Goal: Task Accomplishment & Management: Complete application form

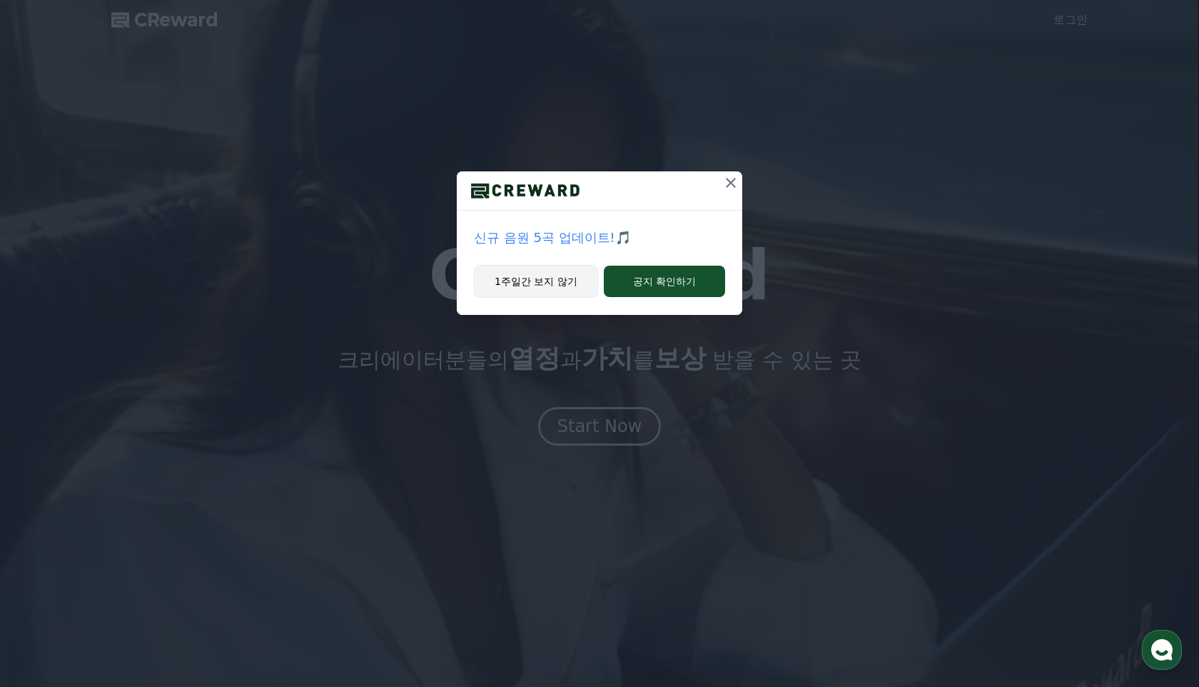
click at [549, 287] on button "1주일간 보지 않기" at bounding box center [536, 281] width 124 height 33
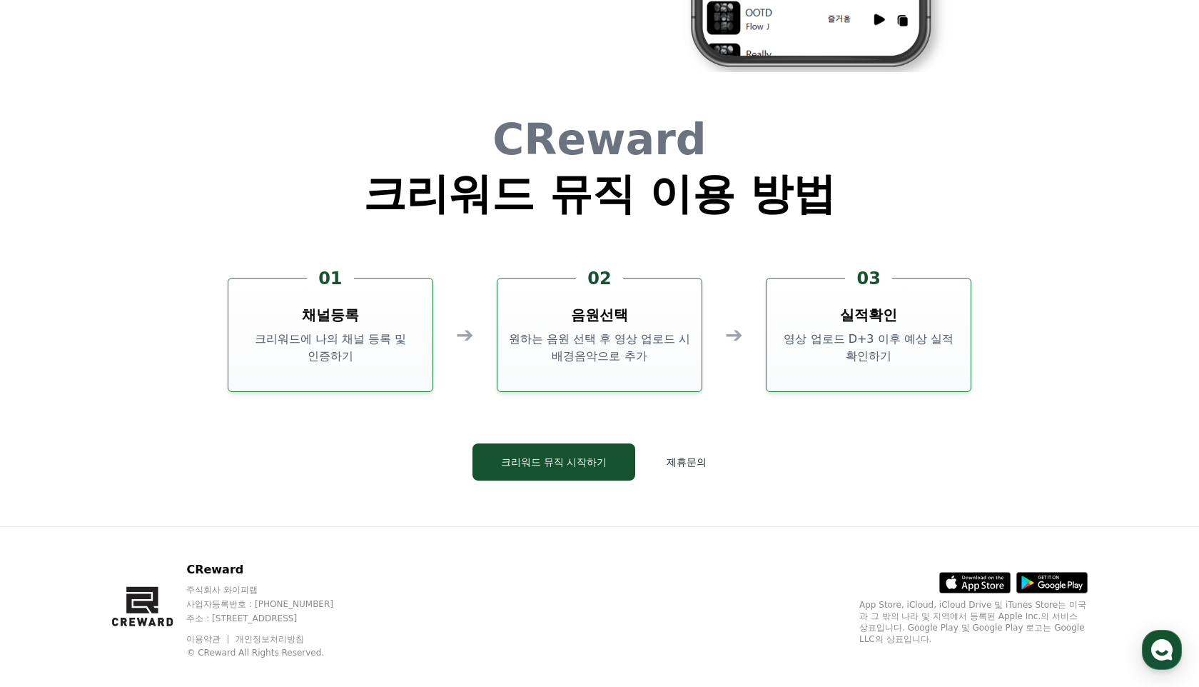
scroll to position [3866, 0]
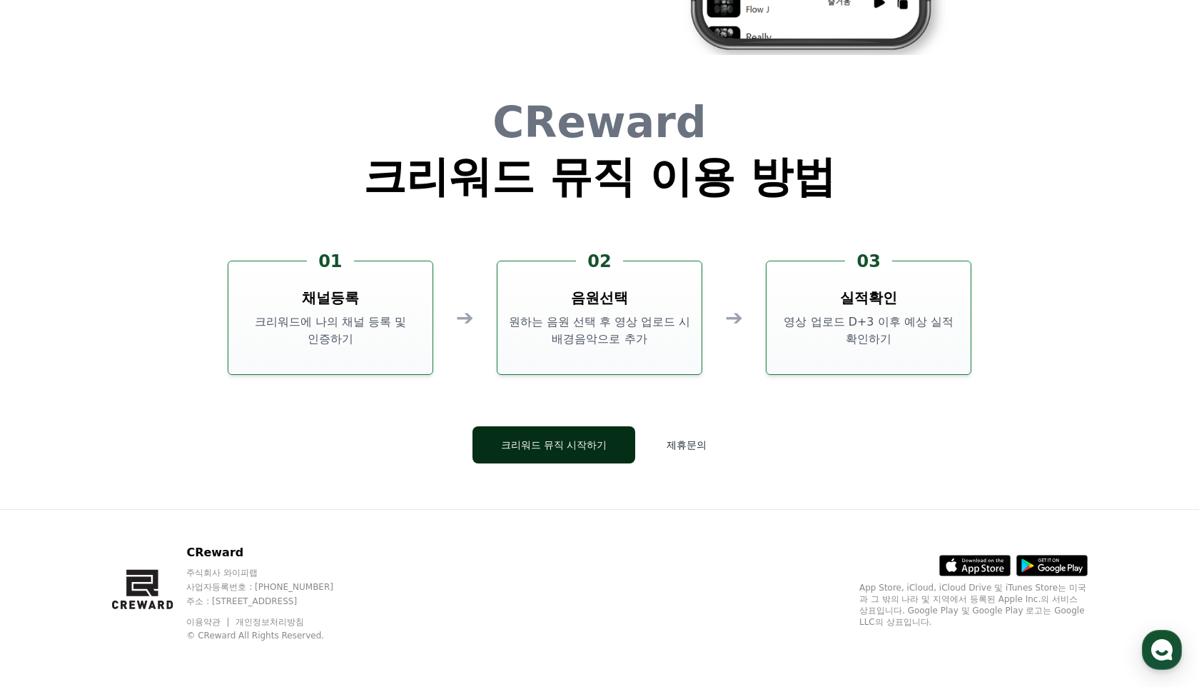
click at [582, 442] on button "크리워드 뮤직 시작하기" at bounding box center [553, 444] width 163 height 37
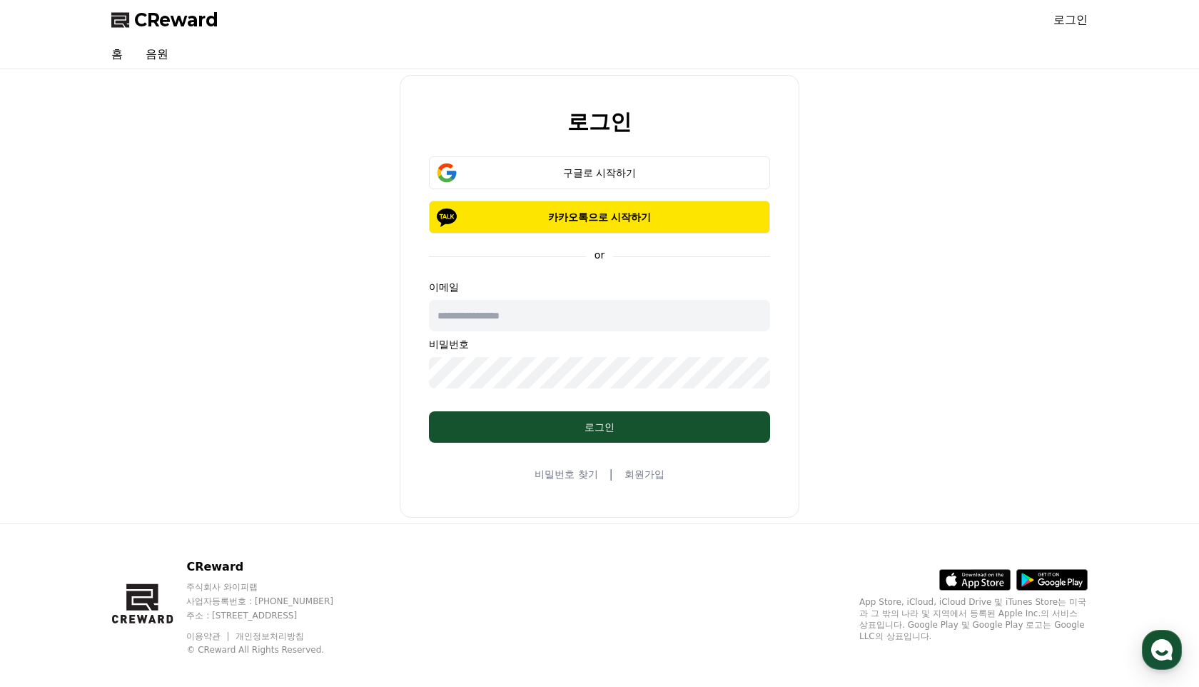
click at [637, 474] on link "회원가입" at bounding box center [644, 474] width 40 height 14
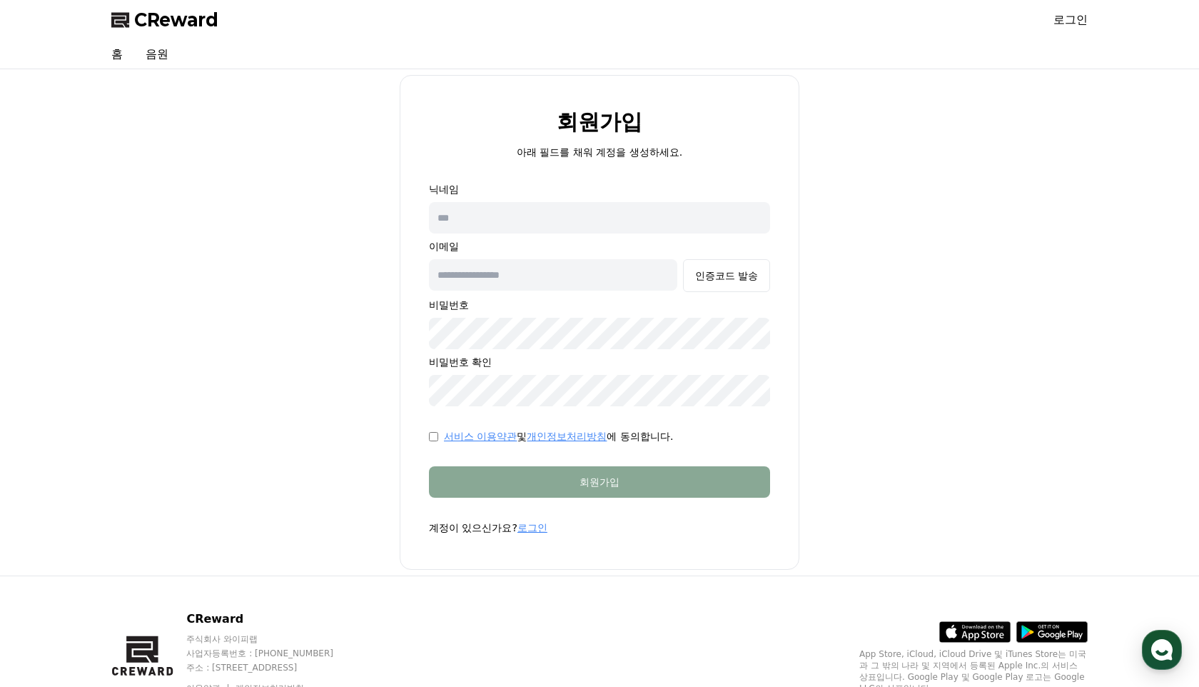
click at [635, 217] on input "text" at bounding box center [599, 217] width 341 height 31
type input "*********"
type input "**********"
click at [739, 283] on button "인증코드 발송" at bounding box center [726, 275] width 87 height 33
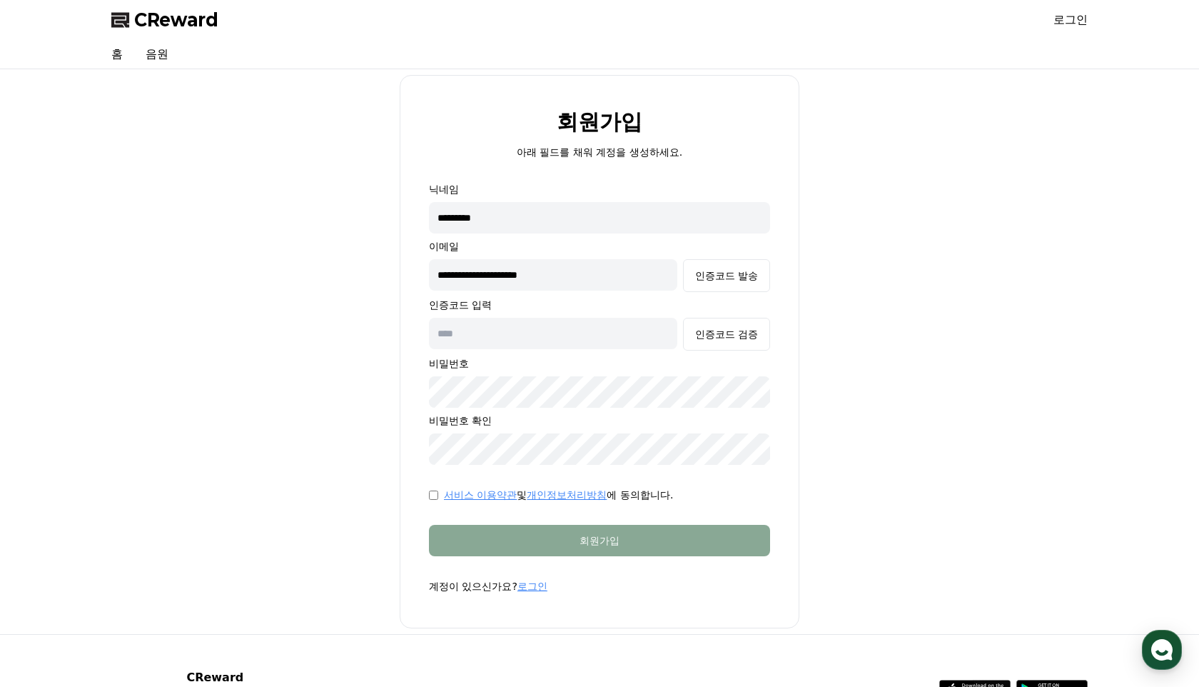
click at [587, 338] on input "text" at bounding box center [553, 333] width 248 height 31
type input "******"
click at [724, 340] on div "인증코드 검증" at bounding box center [726, 334] width 63 height 14
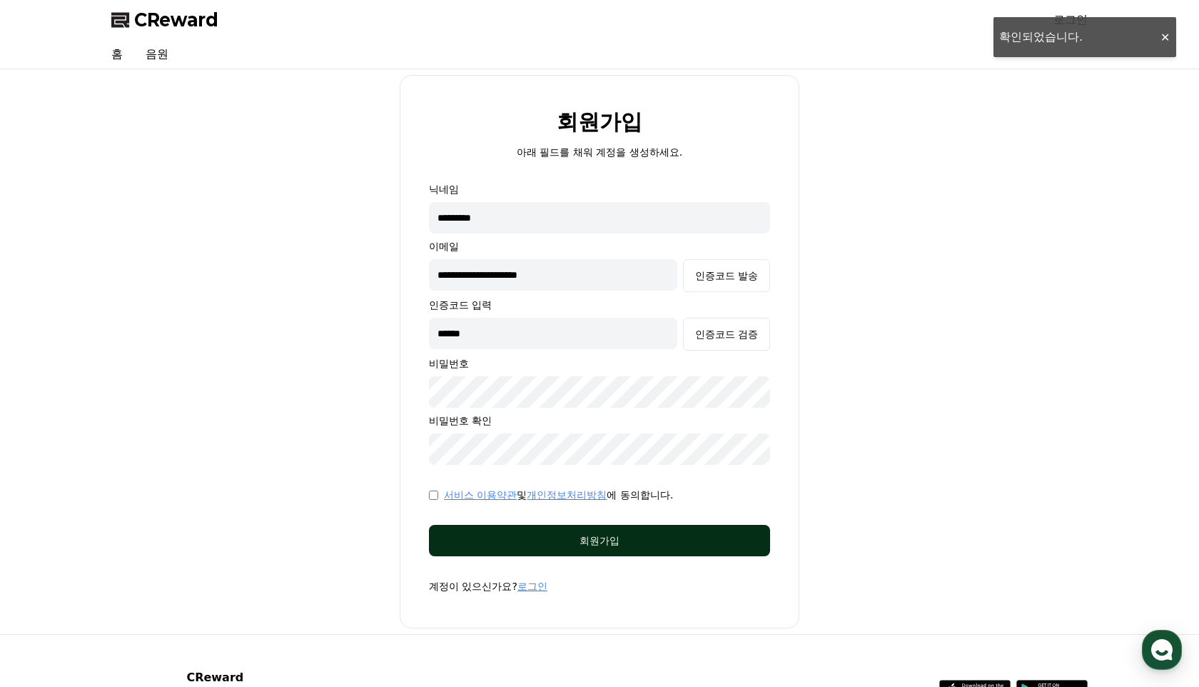
click at [645, 546] on div "회원가입" at bounding box center [599, 540] width 284 height 14
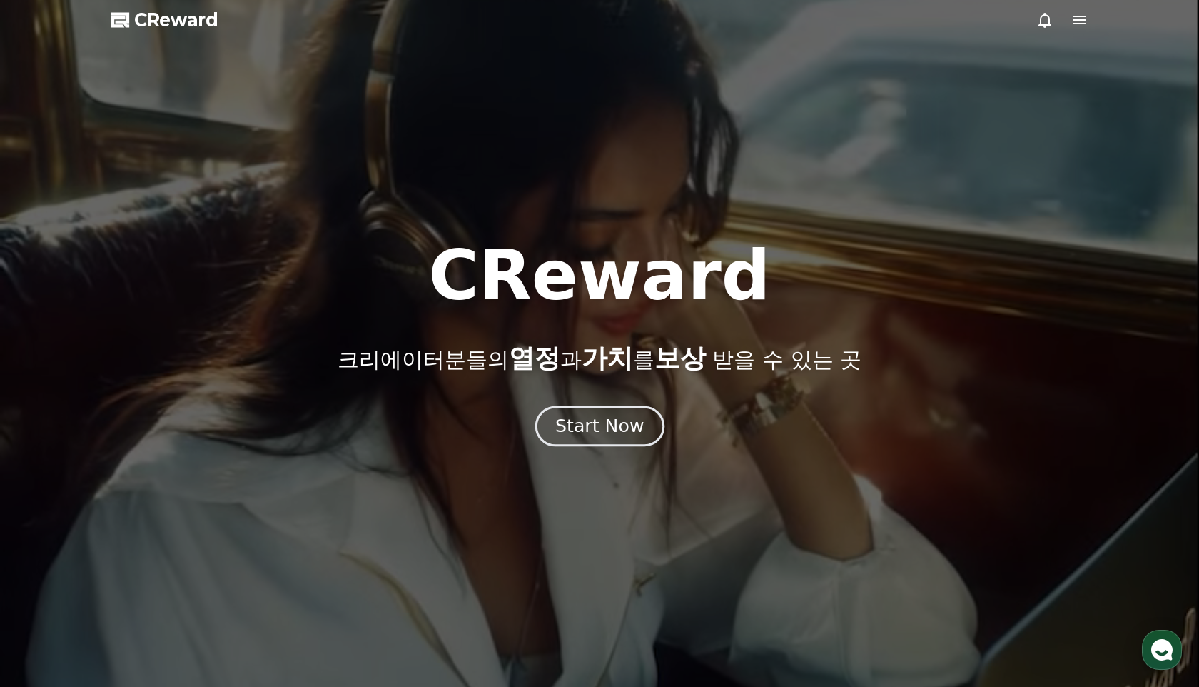
click at [597, 436] on div "Start Now" at bounding box center [599, 426] width 88 height 24
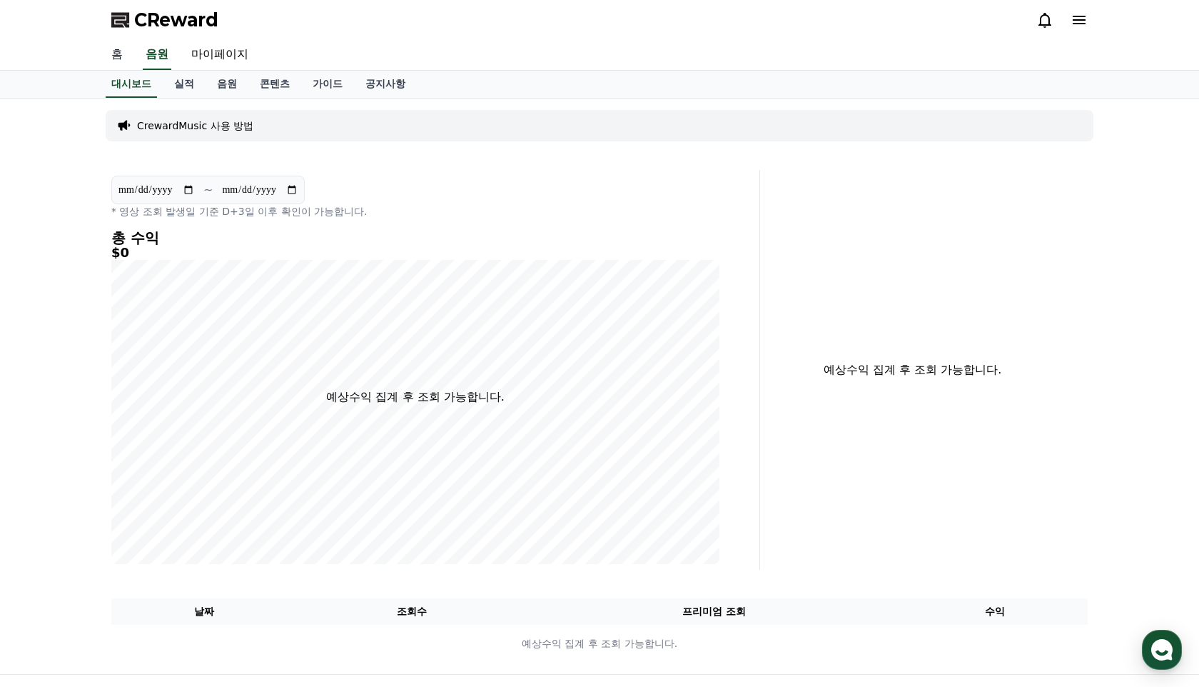
click at [118, 62] on link "홈" at bounding box center [117, 55] width 34 height 30
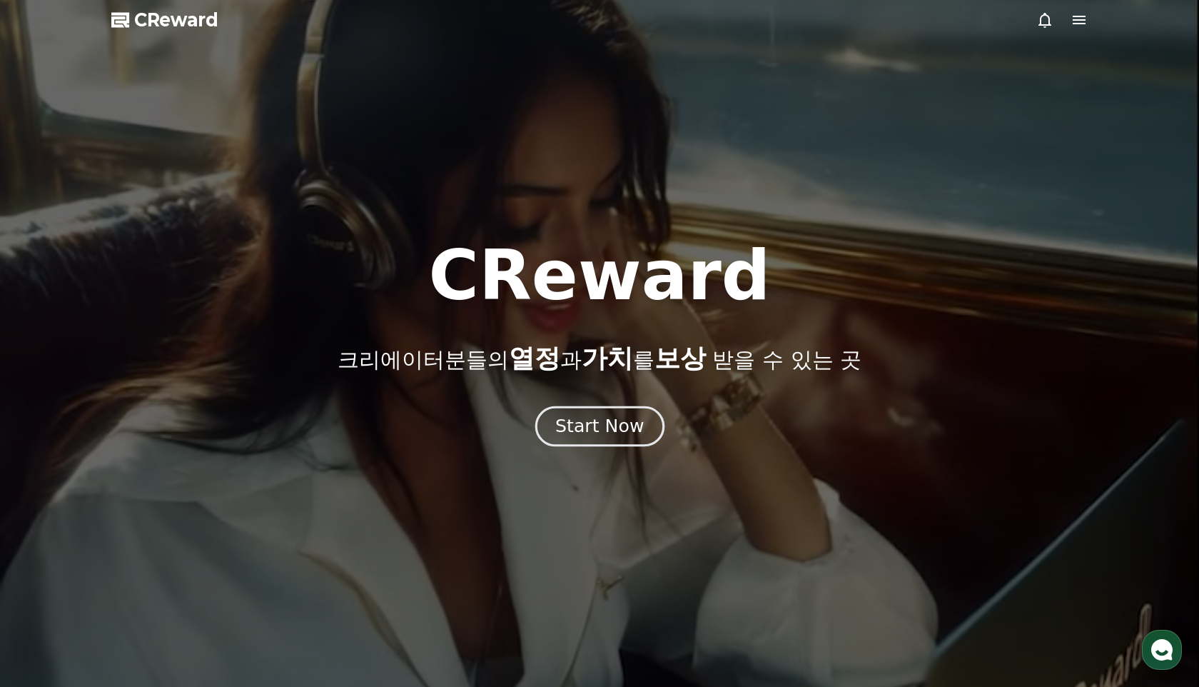
click at [615, 435] on div "Start Now" at bounding box center [599, 426] width 88 height 24
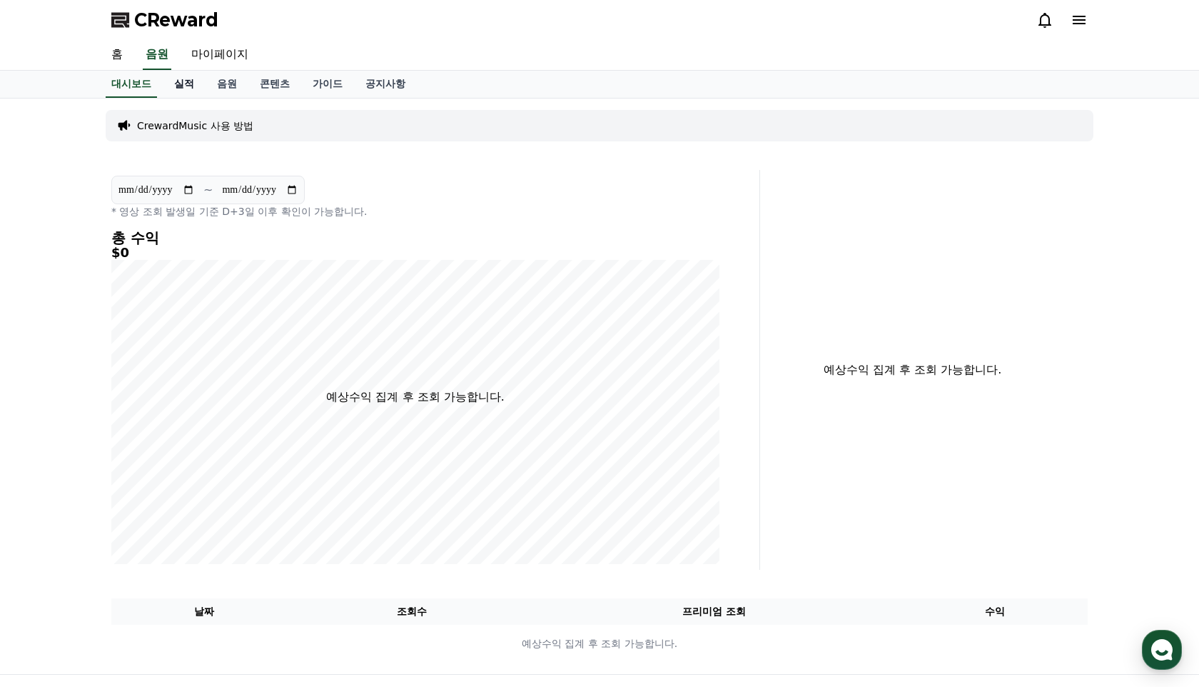
click at [176, 84] on link "실적" at bounding box center [184, 84] width 43 height 27
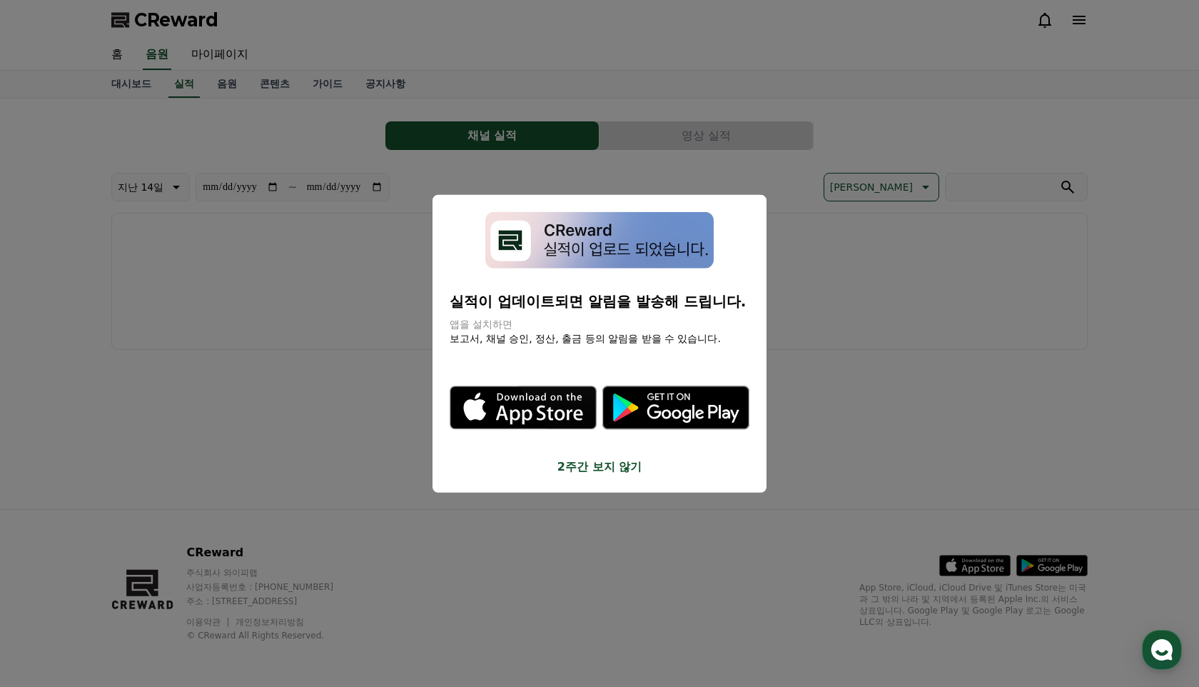
click at [591, 465] on button "2주간 보지 않기" at bounding box center [600, 465] width 300 height 17
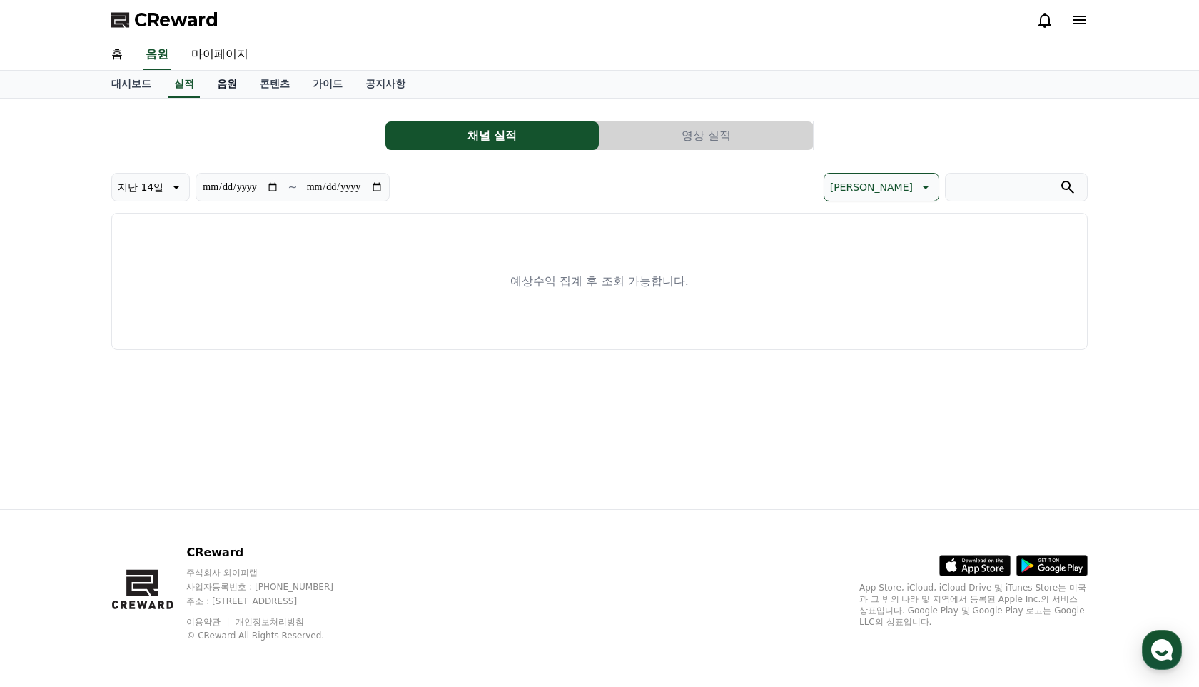
click at [220, 88] on link "음원" at bounding box center [227, 84] width 43 height 27
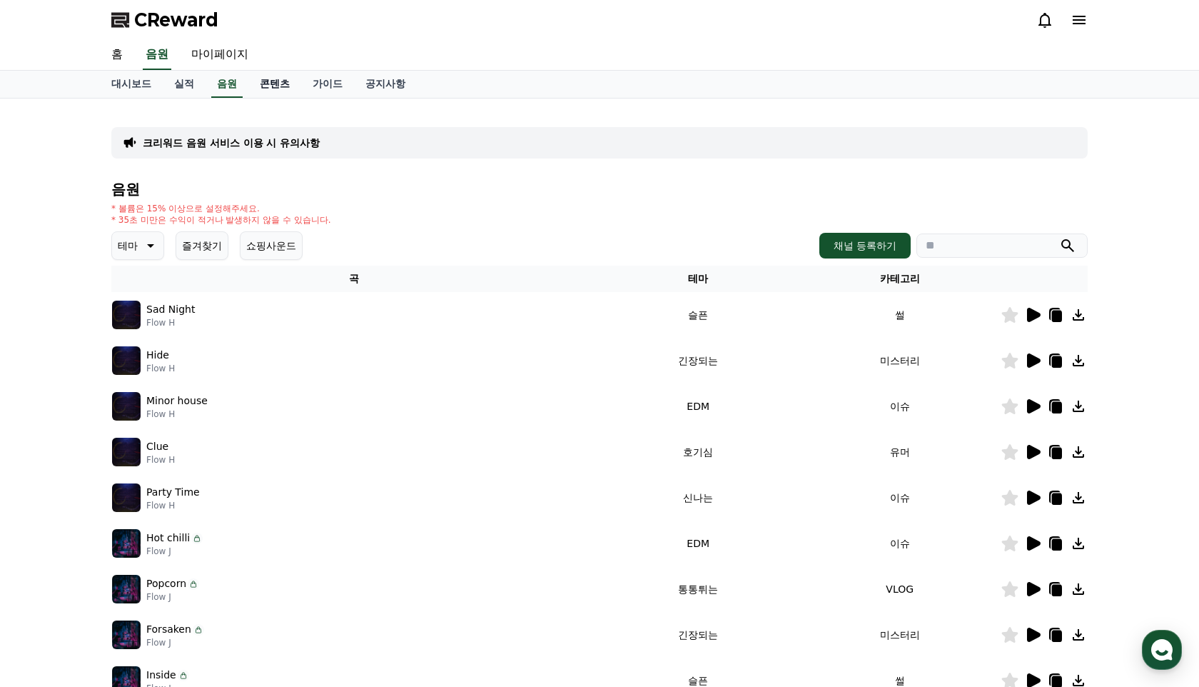
click at [250, 83] on link "콘텐츠" at bounding box center [274, 84] width 53 height 27
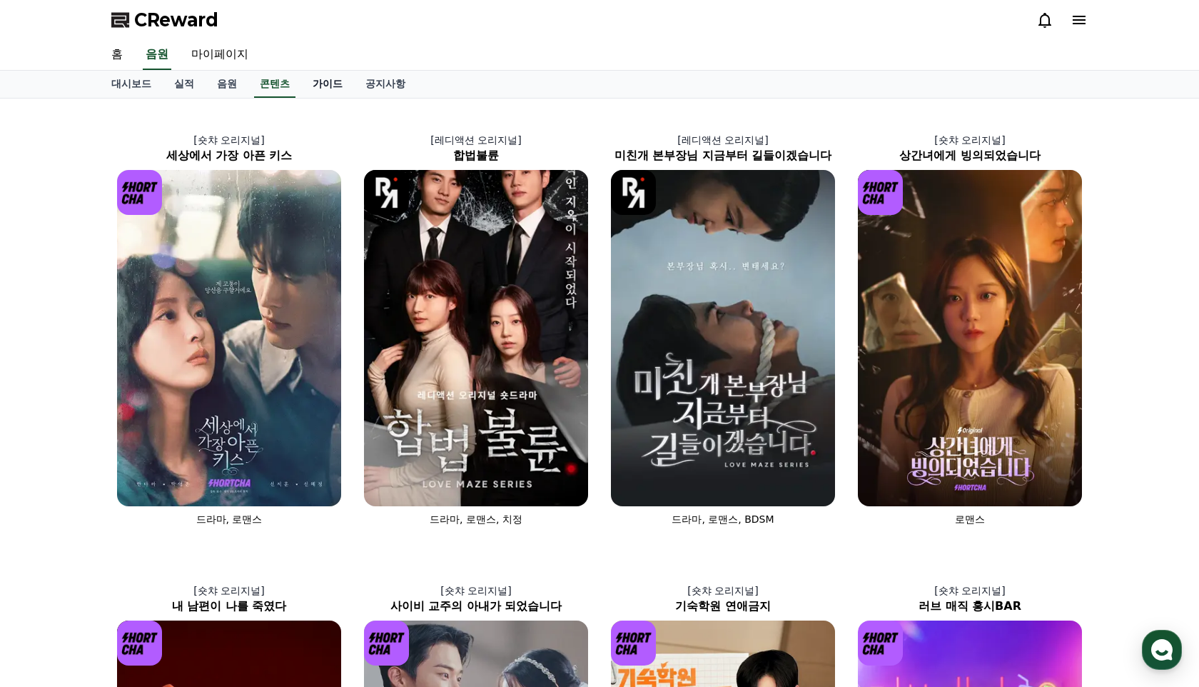
click at [310, 88] on link "가이드" at bounding box center [327, 84] width 53 height 27
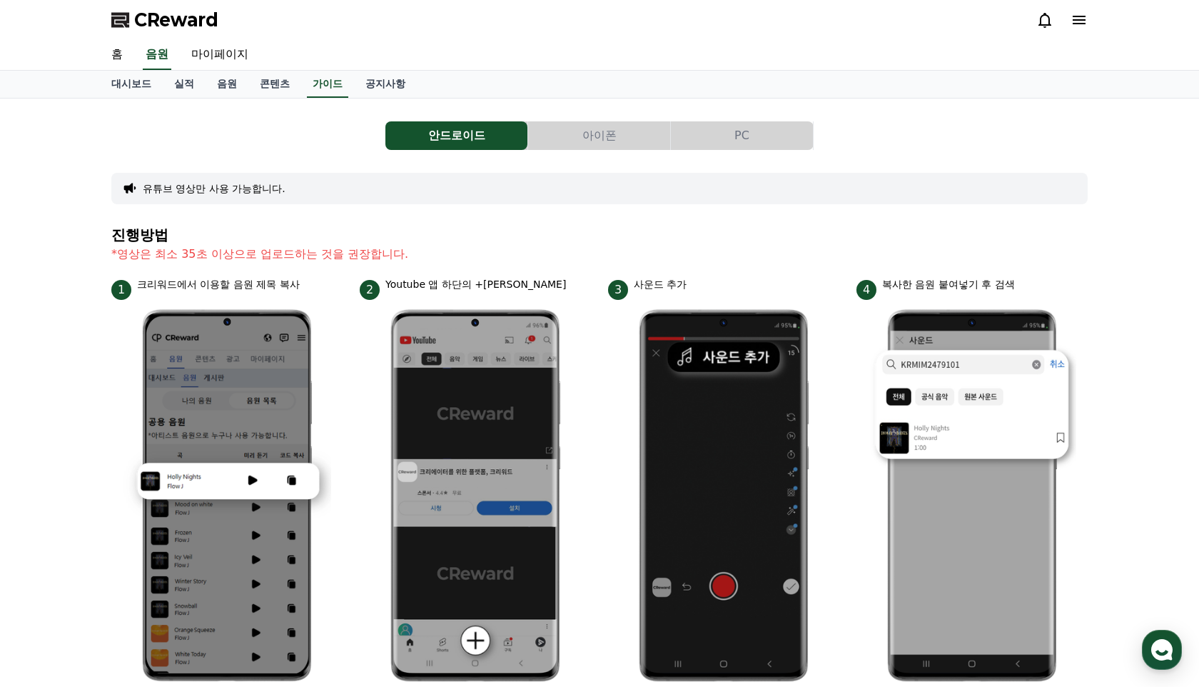
click at [610, 138] on button "아이폰" at bounding box center [599, 135] width 142 height 29
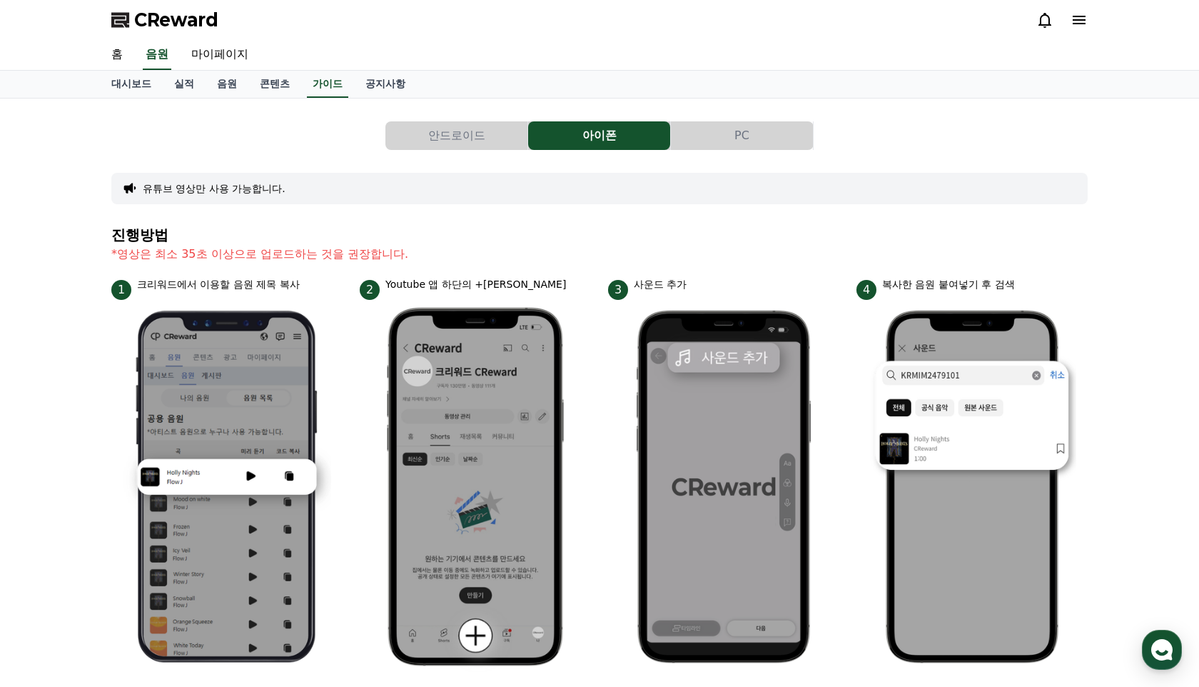
click at [745, 135] on button "PC" at bounding box center [742, 135] width 142 height 29
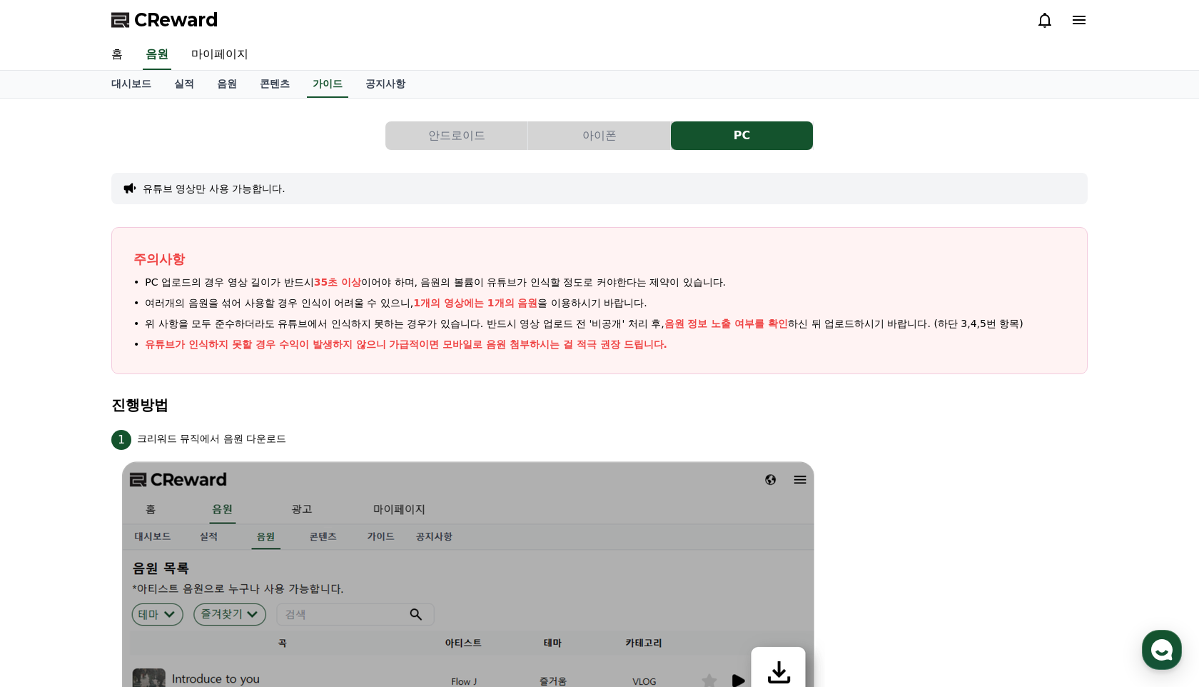
click at [1081, 23] on icon at bounding box center [1079, 20] width 13 height 9
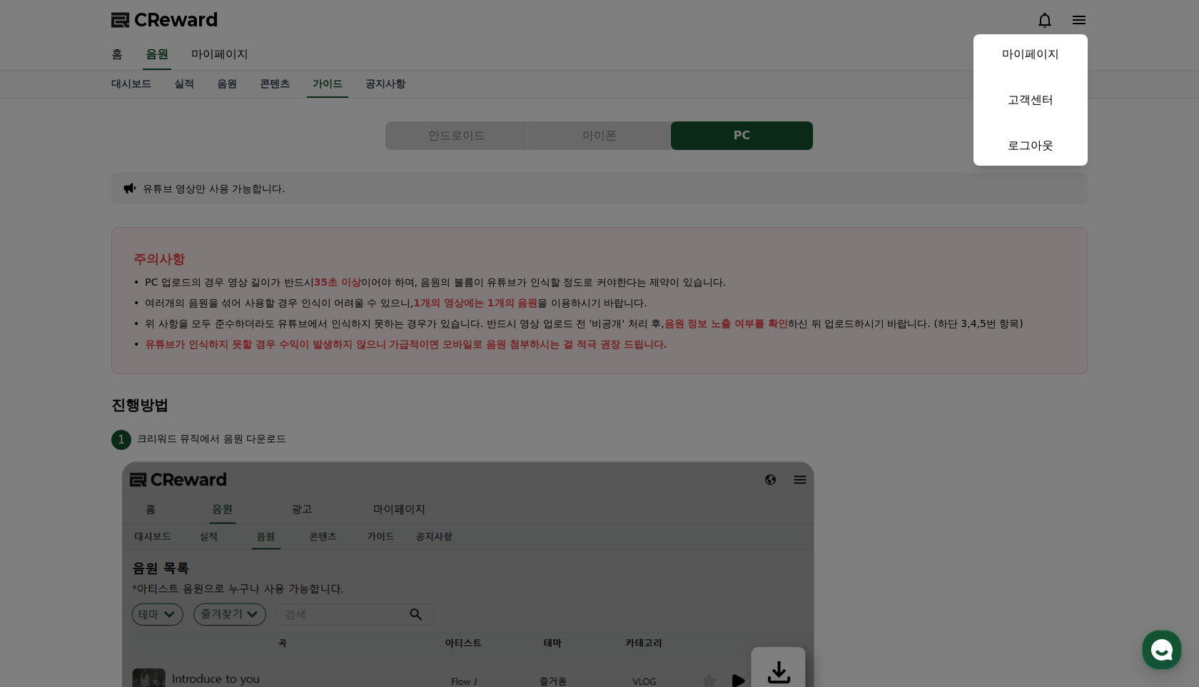
click at [1081, 23] on button "close" at bounding box center [599, 343] width 1199 height 687
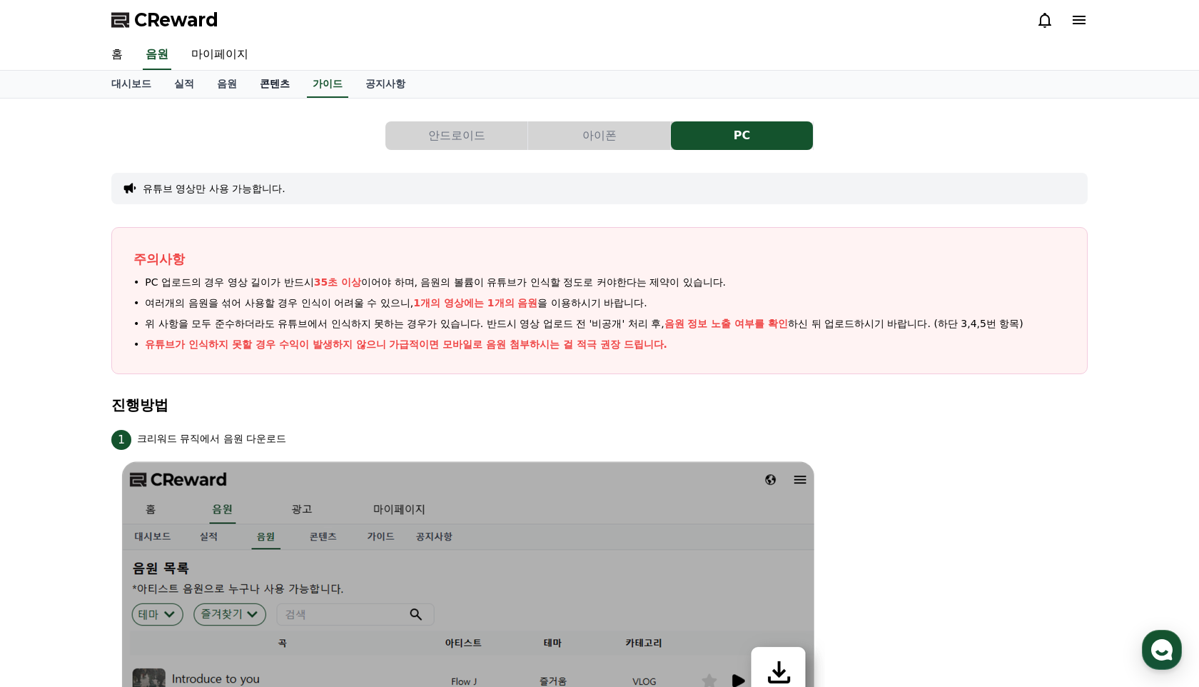
click at [265, 88] on link "콘텐츠" at bounding box center [274, 84] width 53 height 27
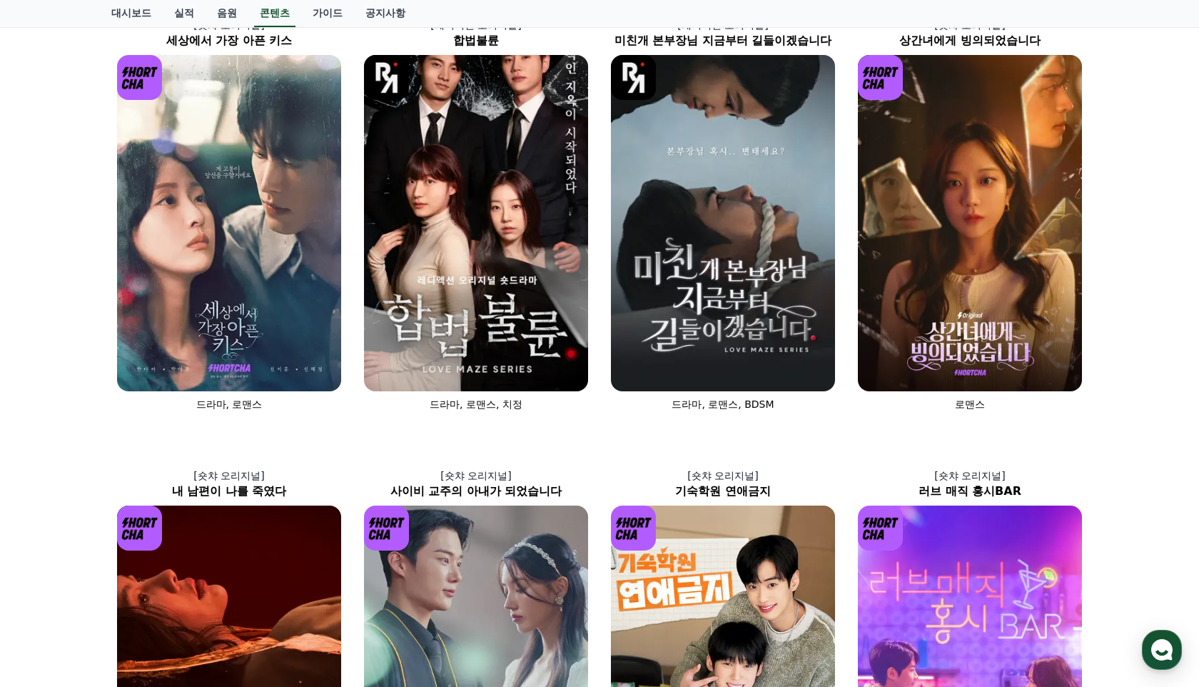
scroll to position [116, 0]
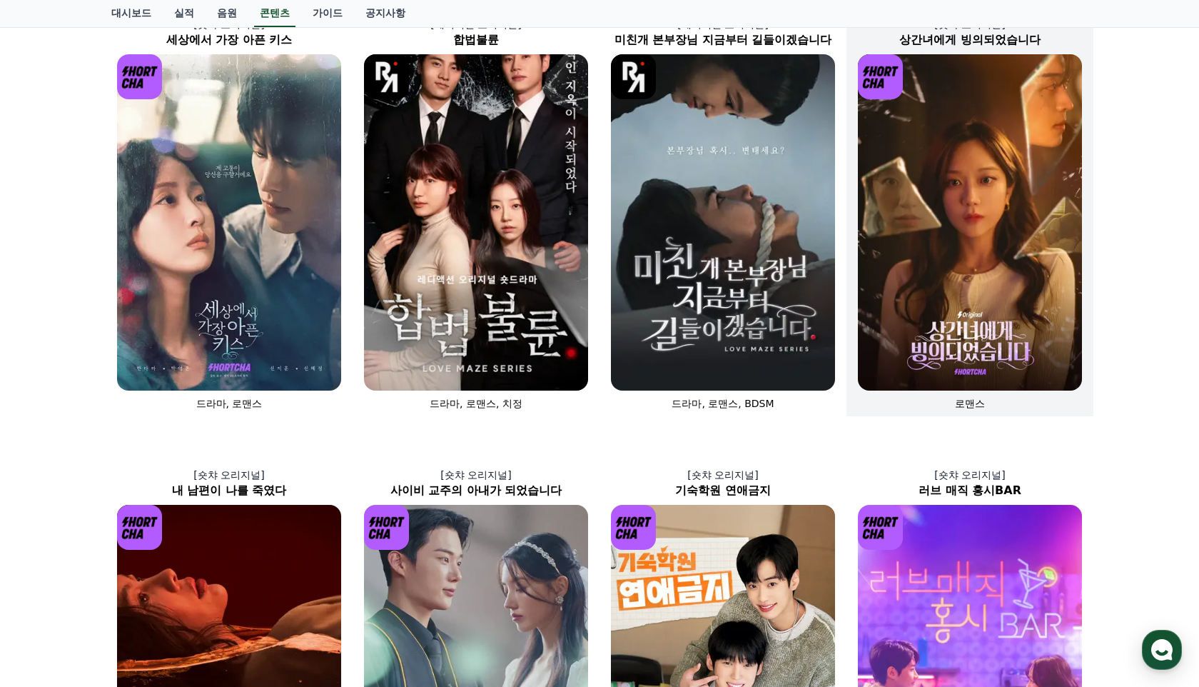
click at [954, 218] on img at bounding box center [970, 222] width 224 height 336
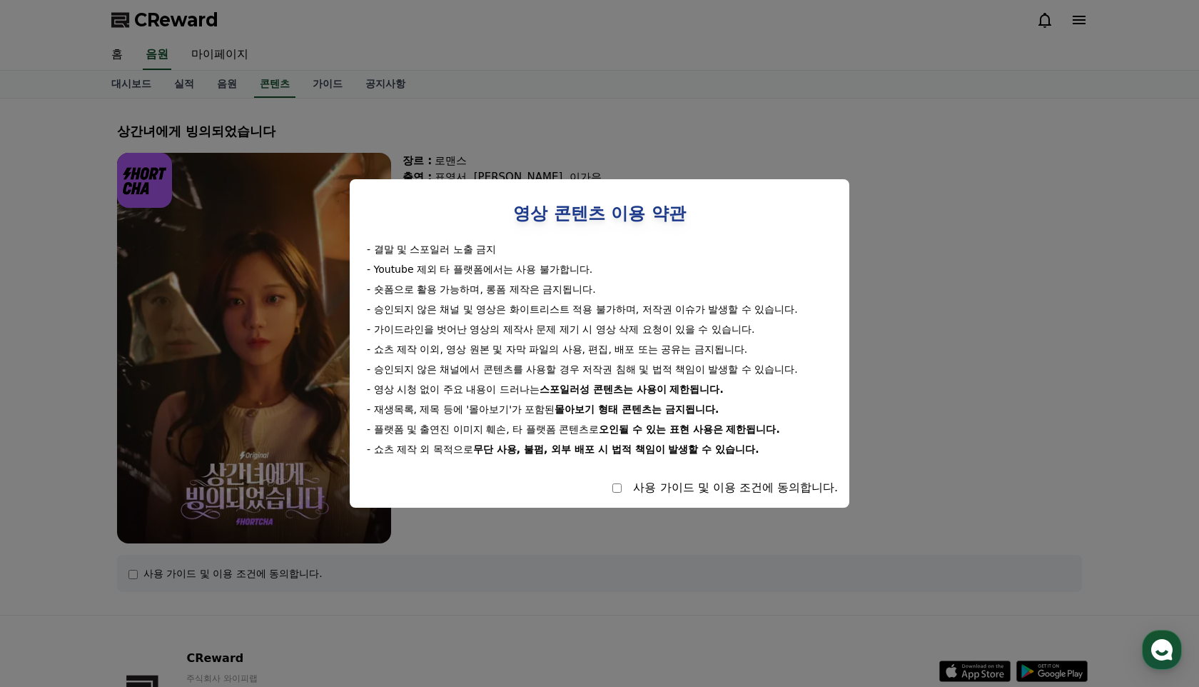
select select
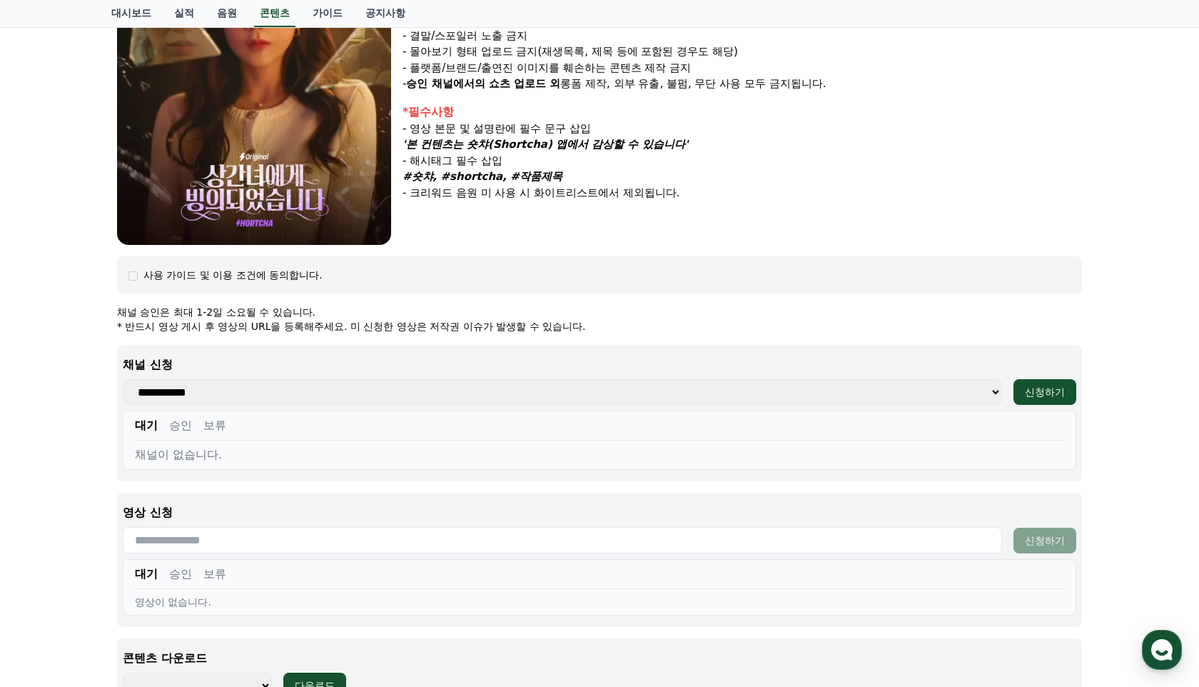
scroll to position [300, 0]
click at [987, 395] on select "**********" at bounding box center [562, 391] width 879 height 26
select select
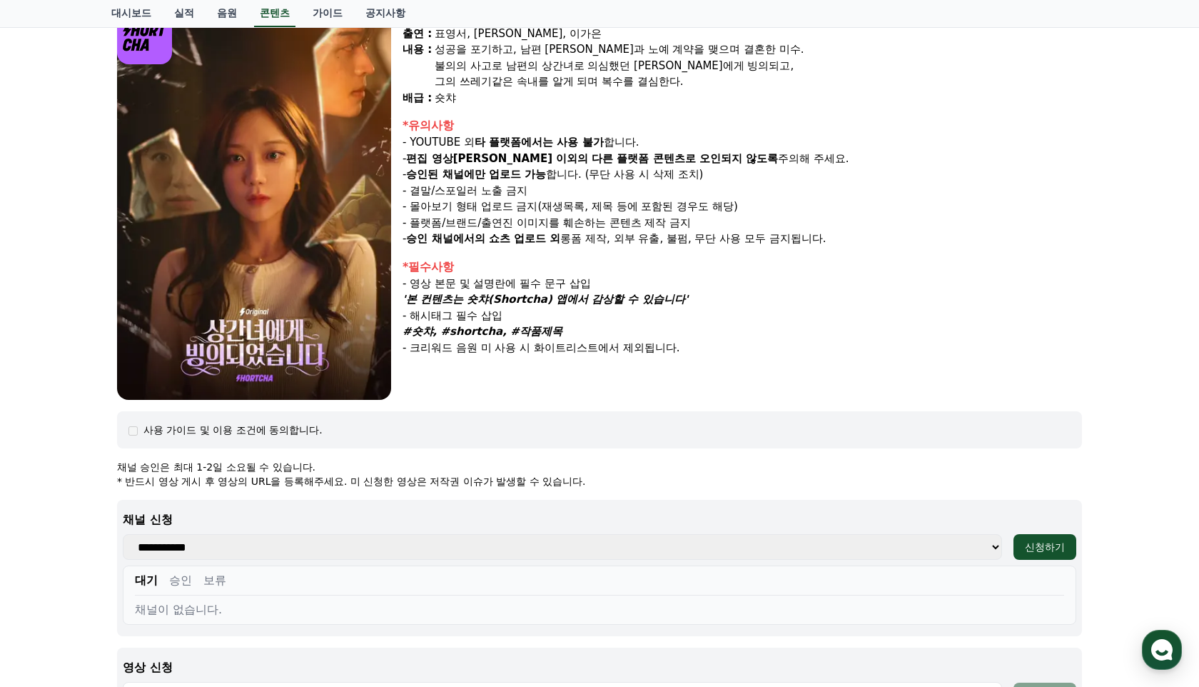
scroll to position [146, 0]
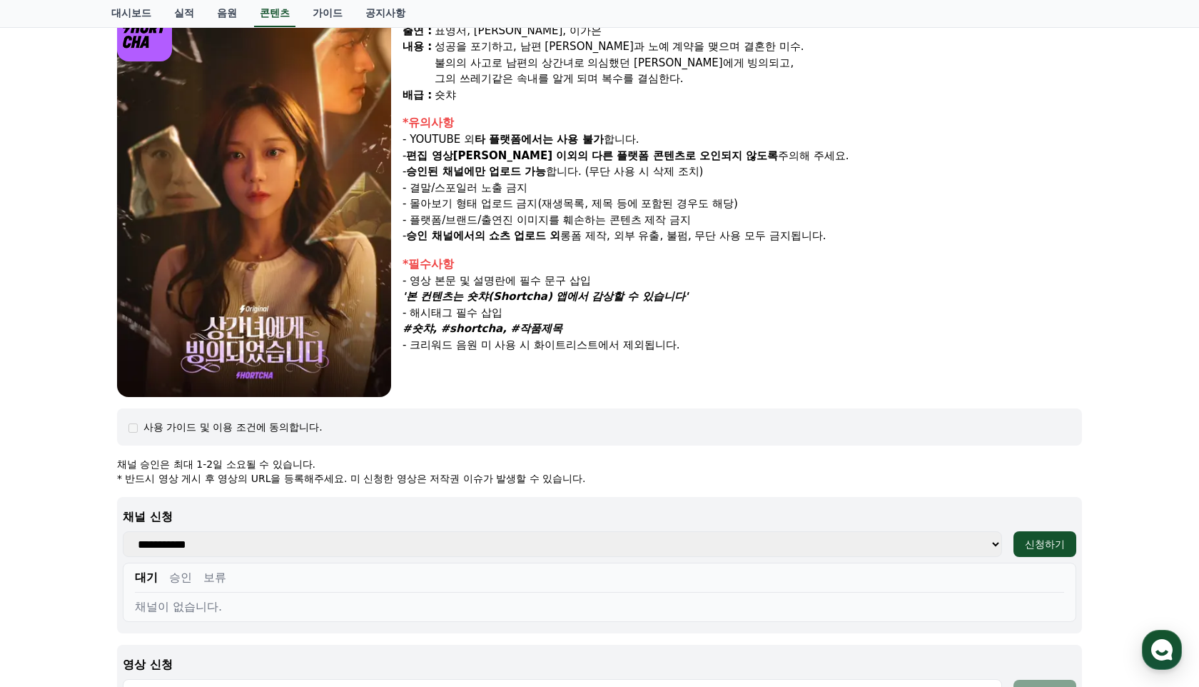
click at [352, 548] on select "**********" at bounding box center [562, 544] width 879 height 26
click at [1050, 541] on div "신청하기" at bounding box center [1045, 544] width 40 height 14
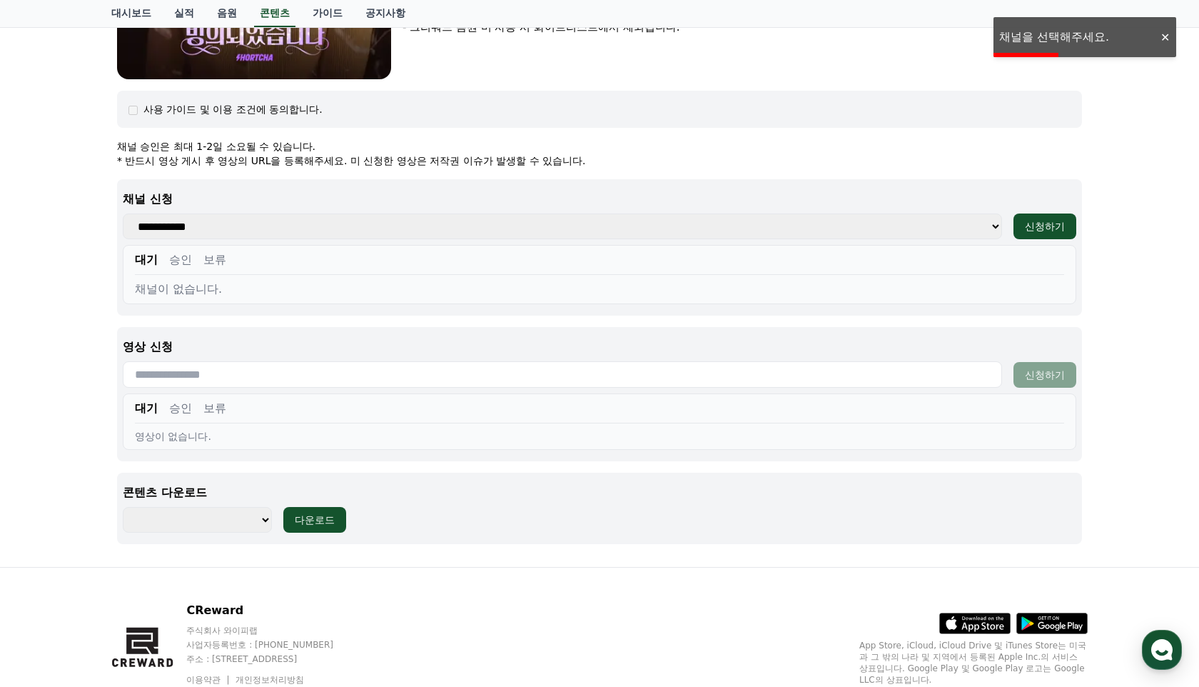
scroll to position [466, 0]
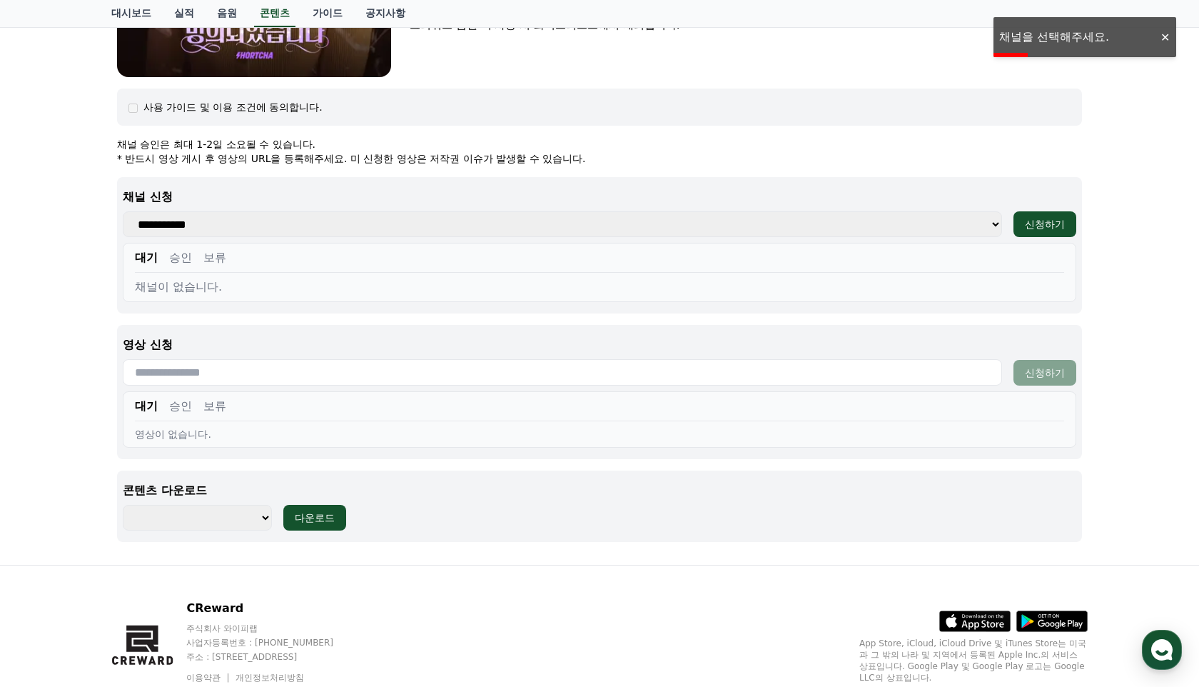
click at [255, 373] on input "text" at bounding box center [562, 372] width 879 height 26
click at [255, 370] on input "text" at bounding box center [562, 372] width 879 height 26
click at [507, 500] on div "**********" at bounding box center [599, 505] width 965 height 71
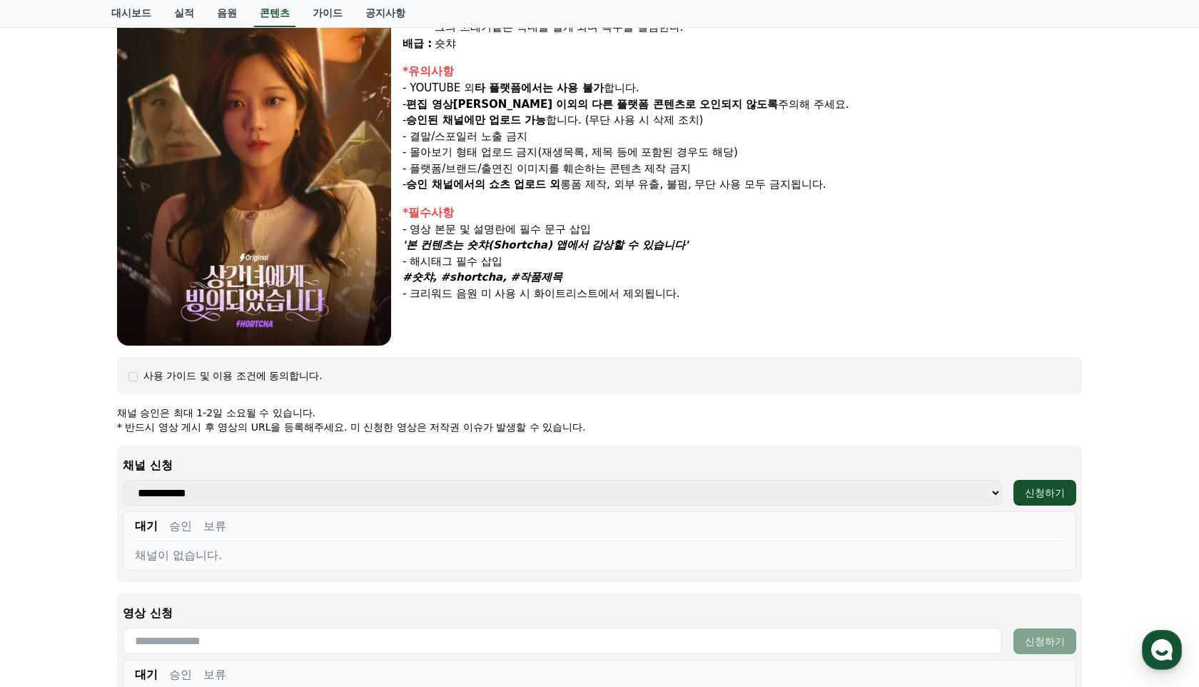
scroll to position [0, 0]
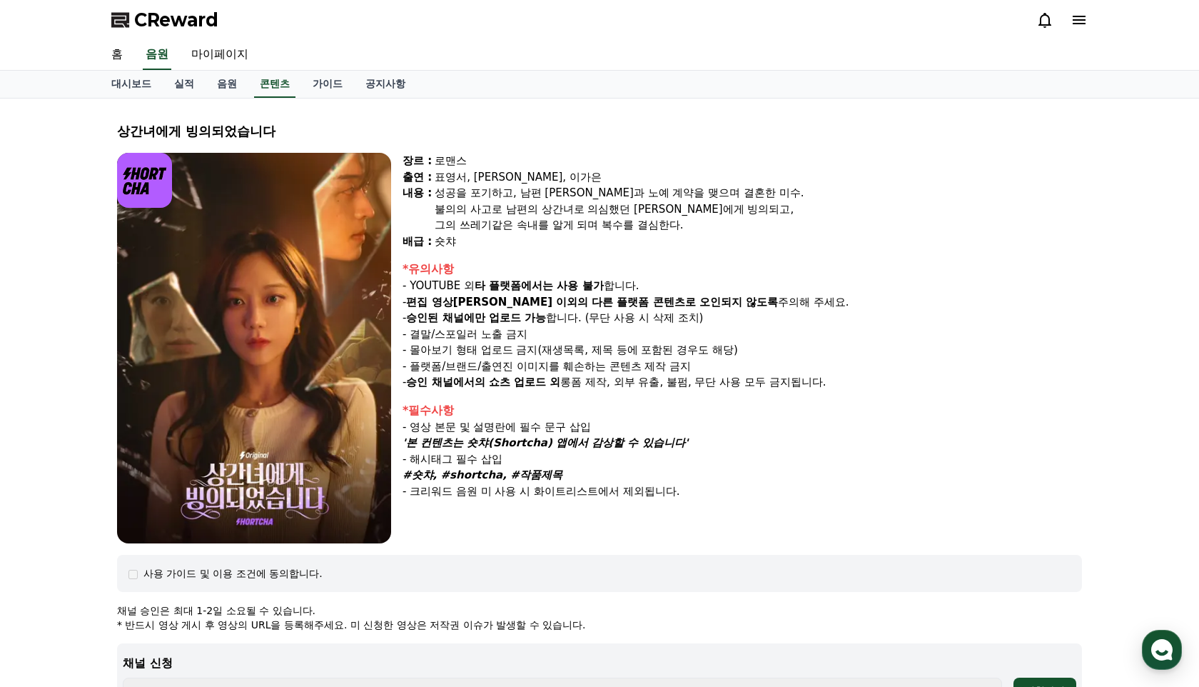
click at [291, 394] on img at bounding box center [254, 348] width 274 height 390
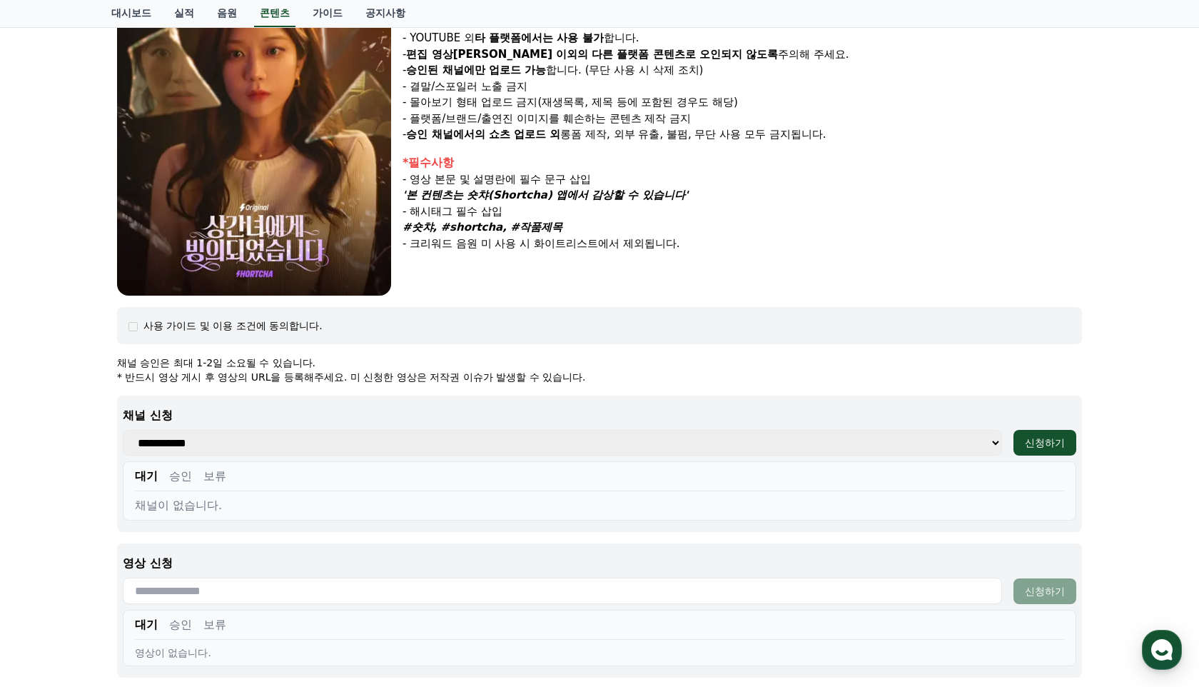
scroll to position [522, 0]
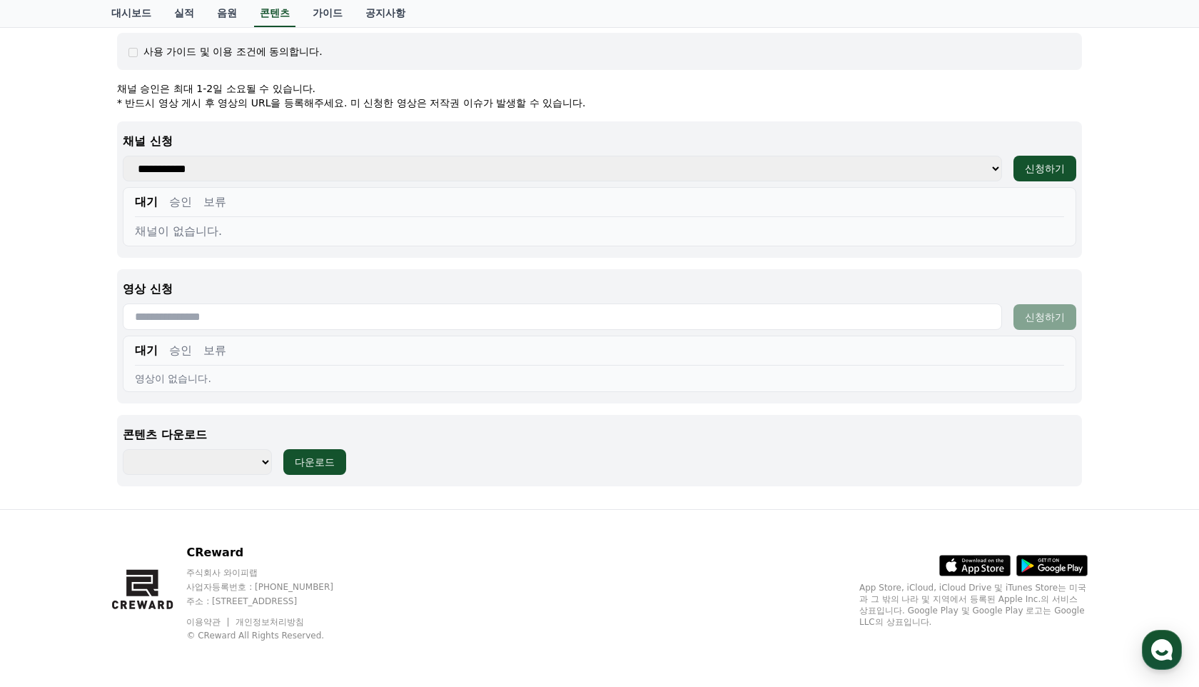
click at [256, 462] on select "**********" at bounding box center [197, 462] width 149 height 26
select select "**********"
click at [331, 463] on button "다운로드" at bounding box center [314, 462] width 63 height 26
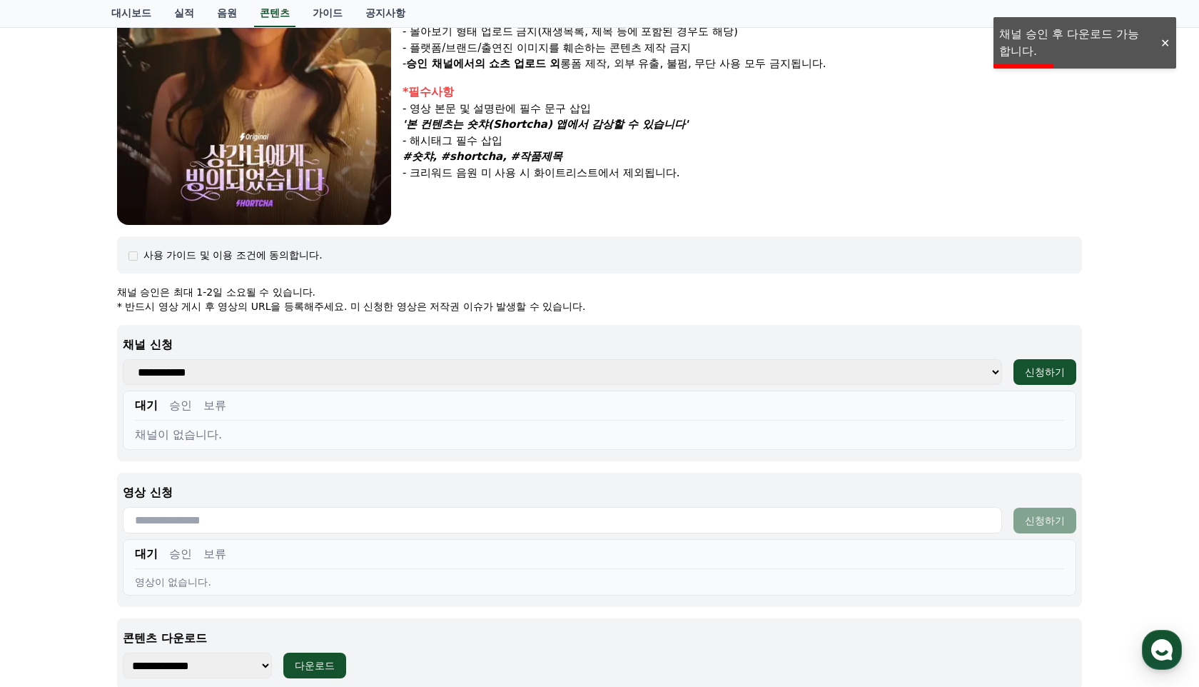
scroll to position [0, 0]
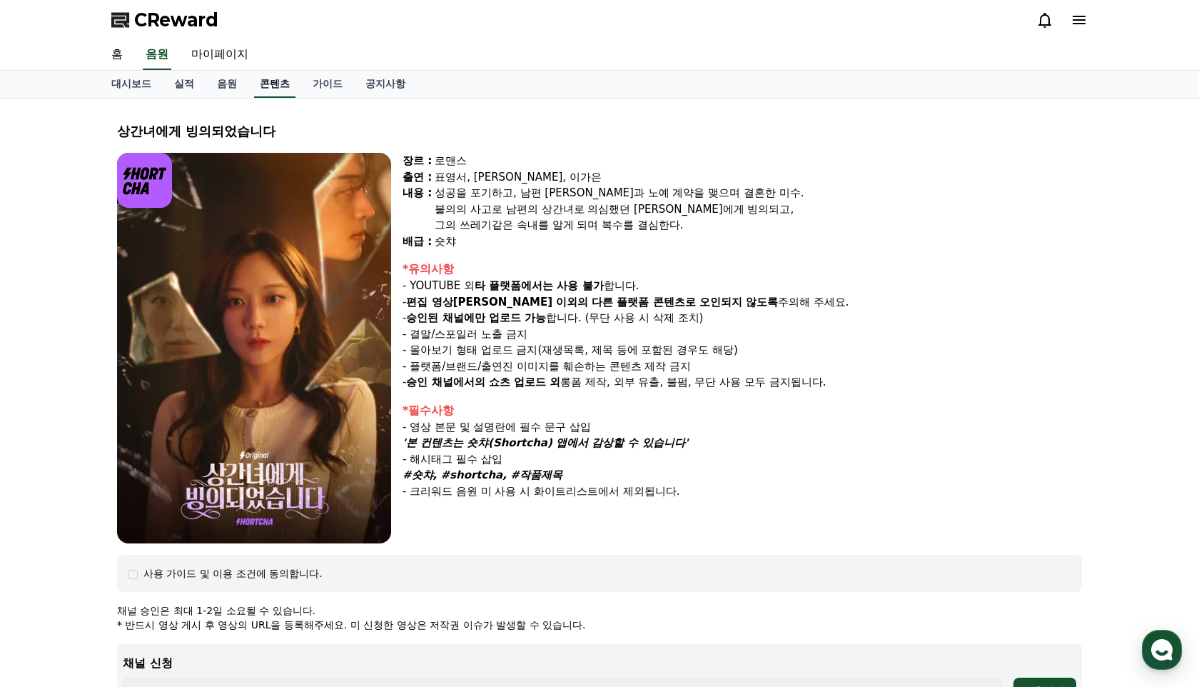
click at [261, 87] on link "콘텐츠" at bounding box center [274, 84] width 41 height 27
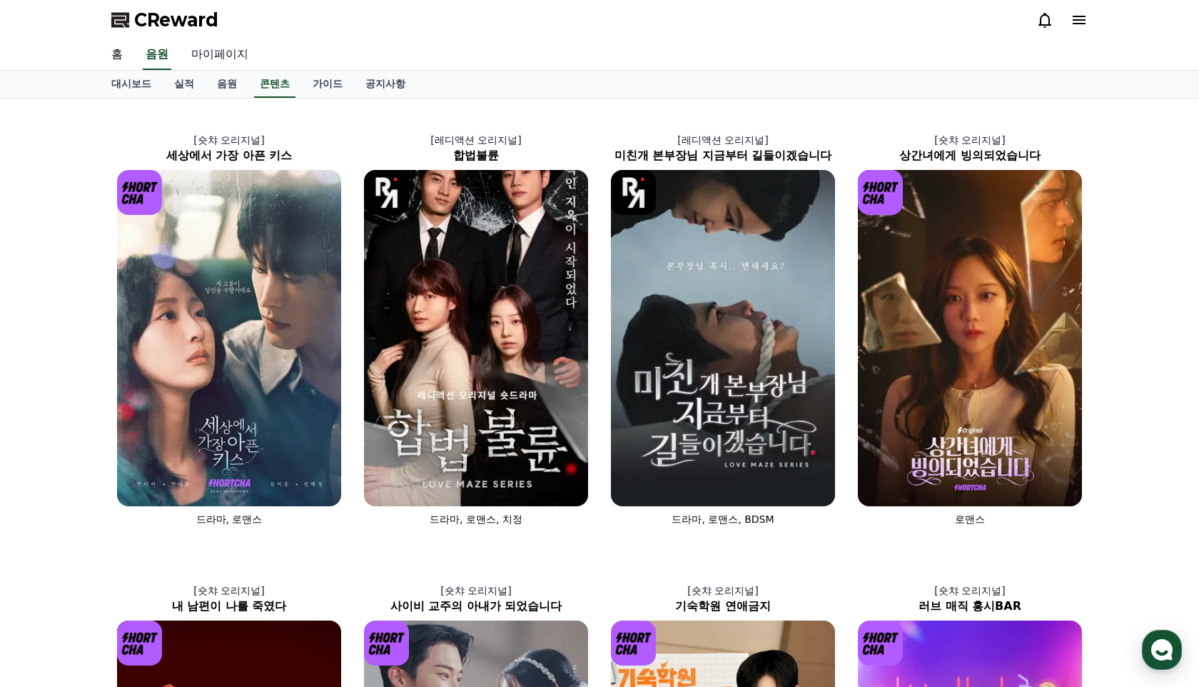
click at [230, 54] on link "마이페이지" at bounding box center [220, 55] width 80 height 30
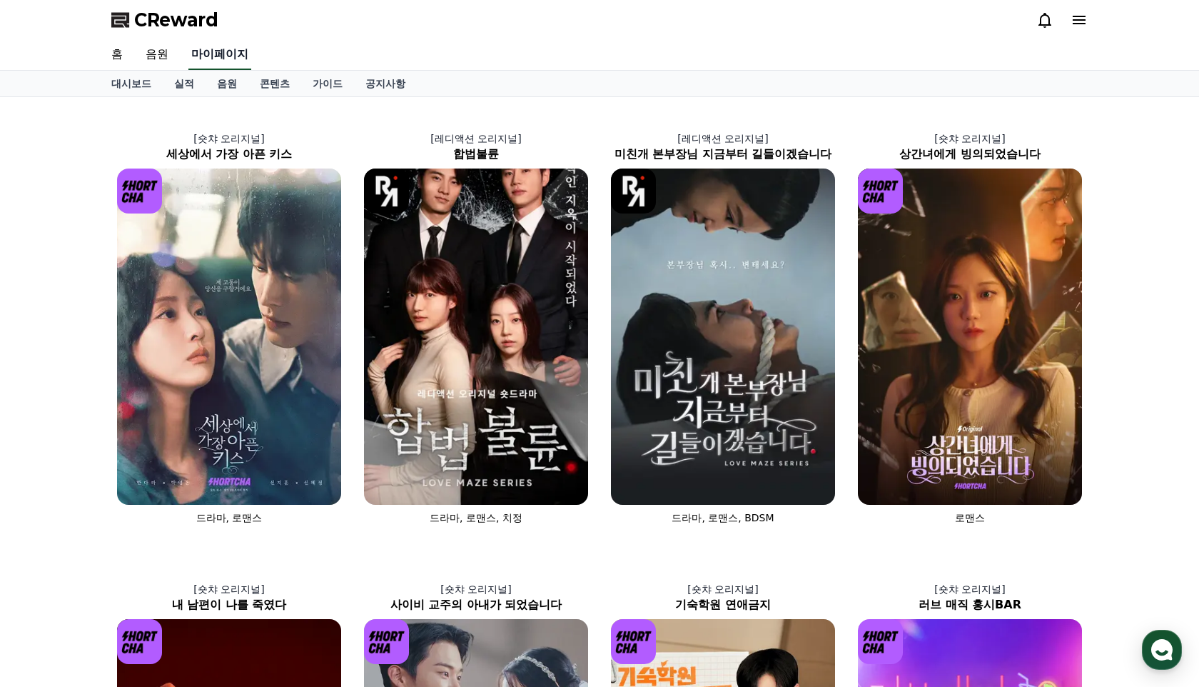
select select "**********"
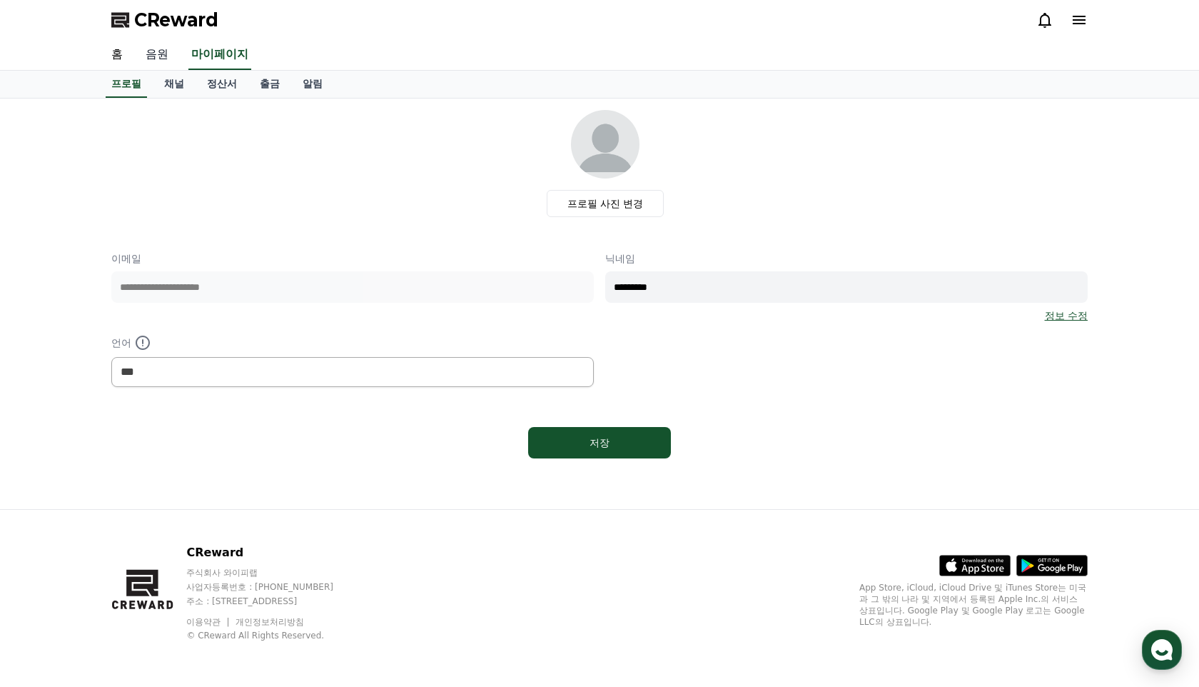
click at [161, 58] on link "음원" at bounding box center [157, 55] width 46 height 30
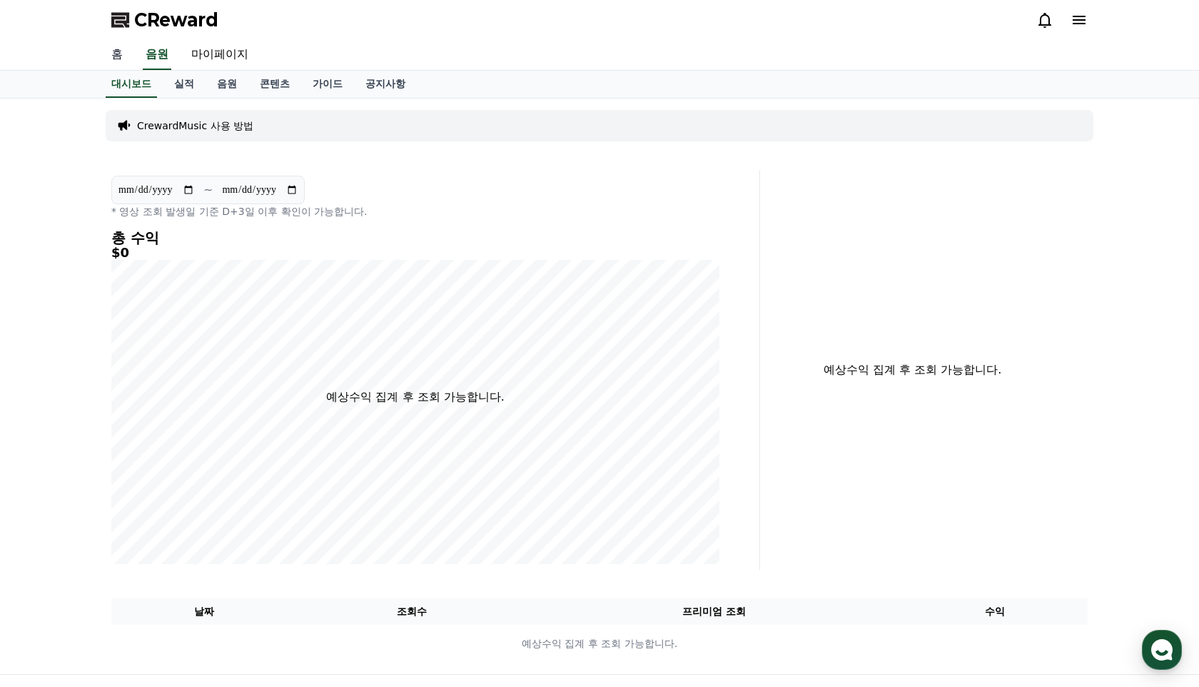
click at [113, 61] on link "홈" at bounding box center [117, 55] width 34 height 30
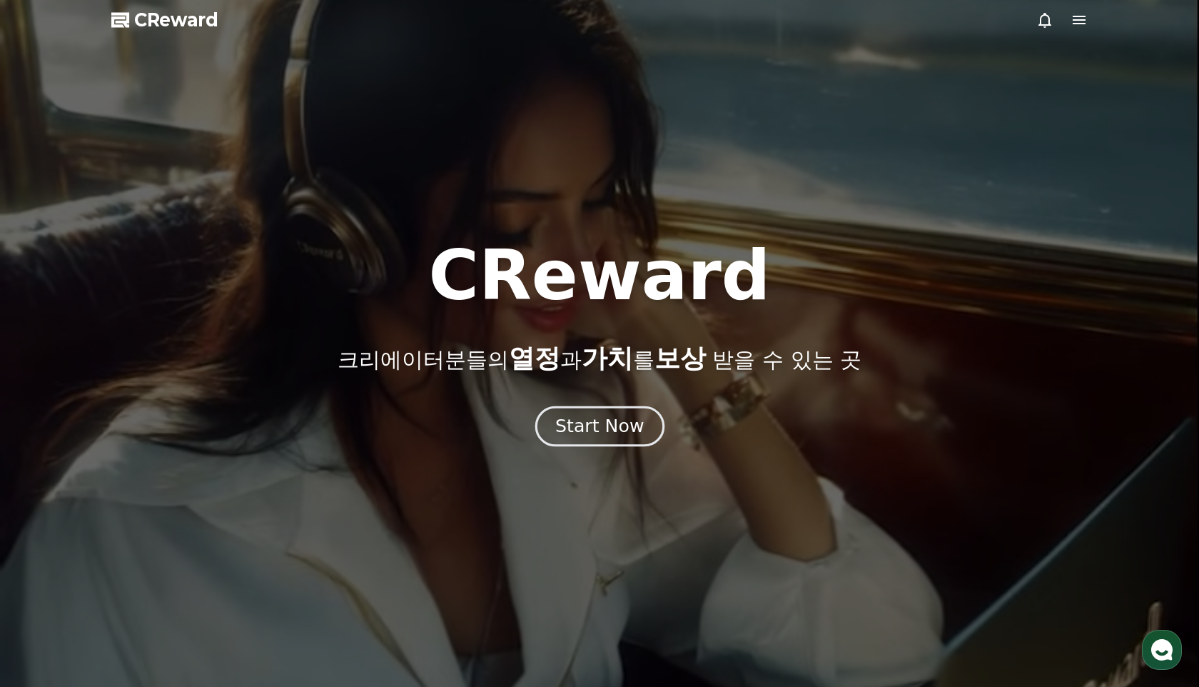
click at [617, 422] on div "Start Now" at bounding box center [599, 426] width 88 height 24
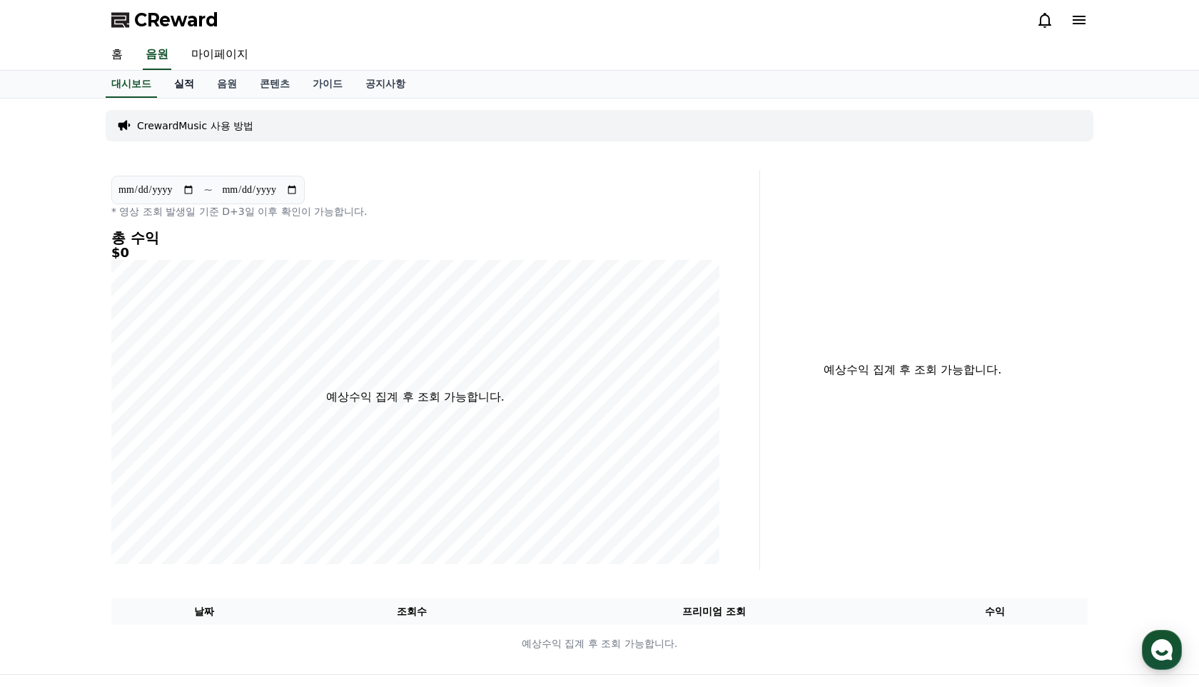
click at [177, 86] on link "실적" at bounding box center [184, 84] width 43 height 27
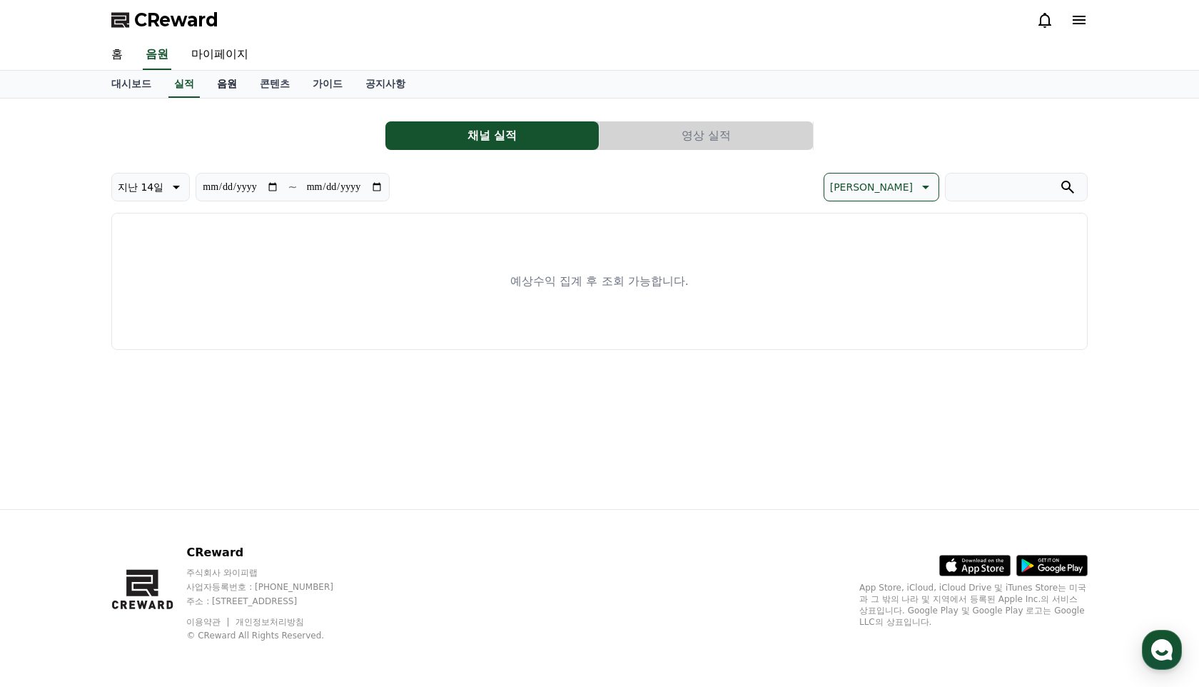
click at [230, 81] on link "음원" at bounding box center [227, 84] width 43 height 27
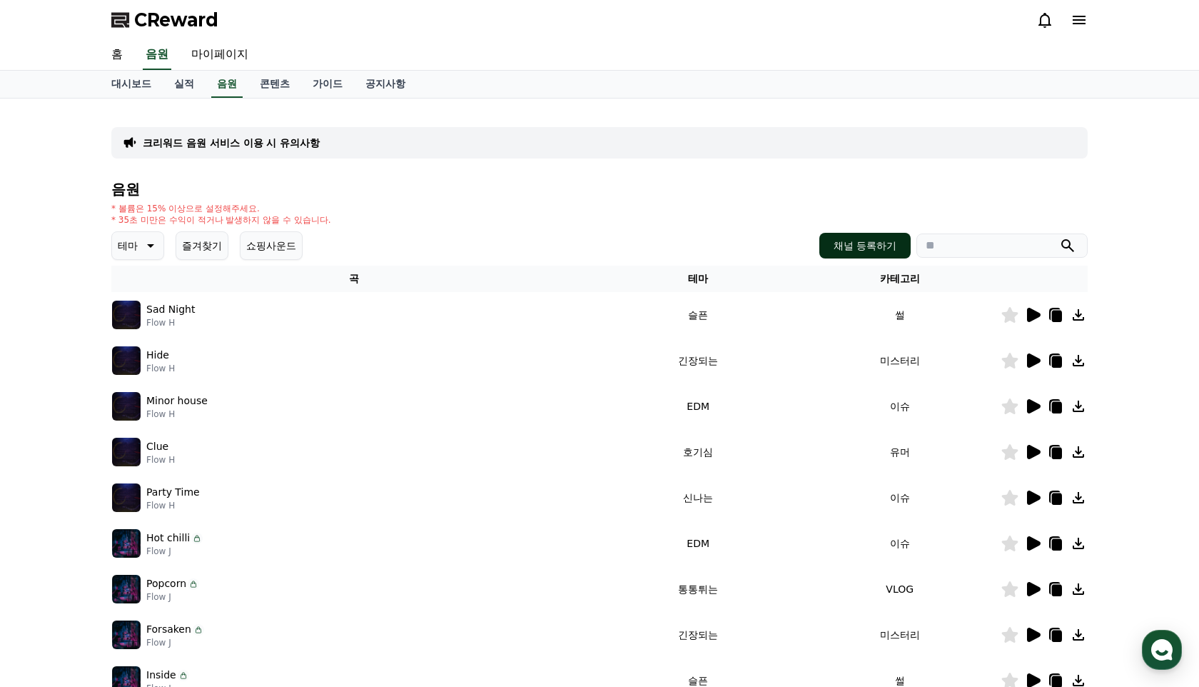
click at [877, 235] on button "채널 등록하기" at bounding box center [864, 246] width 91 height 26
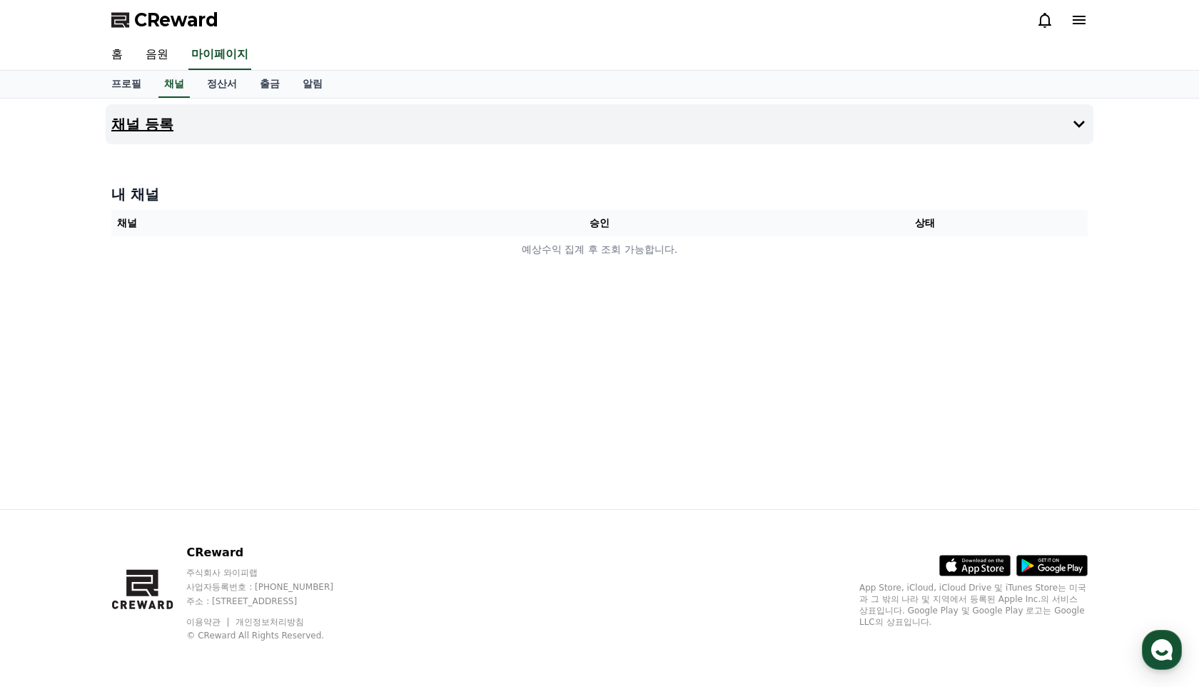
click at [1090, 122] on button "채널 등록" at bounding box center [600, 124] width 988 height 40
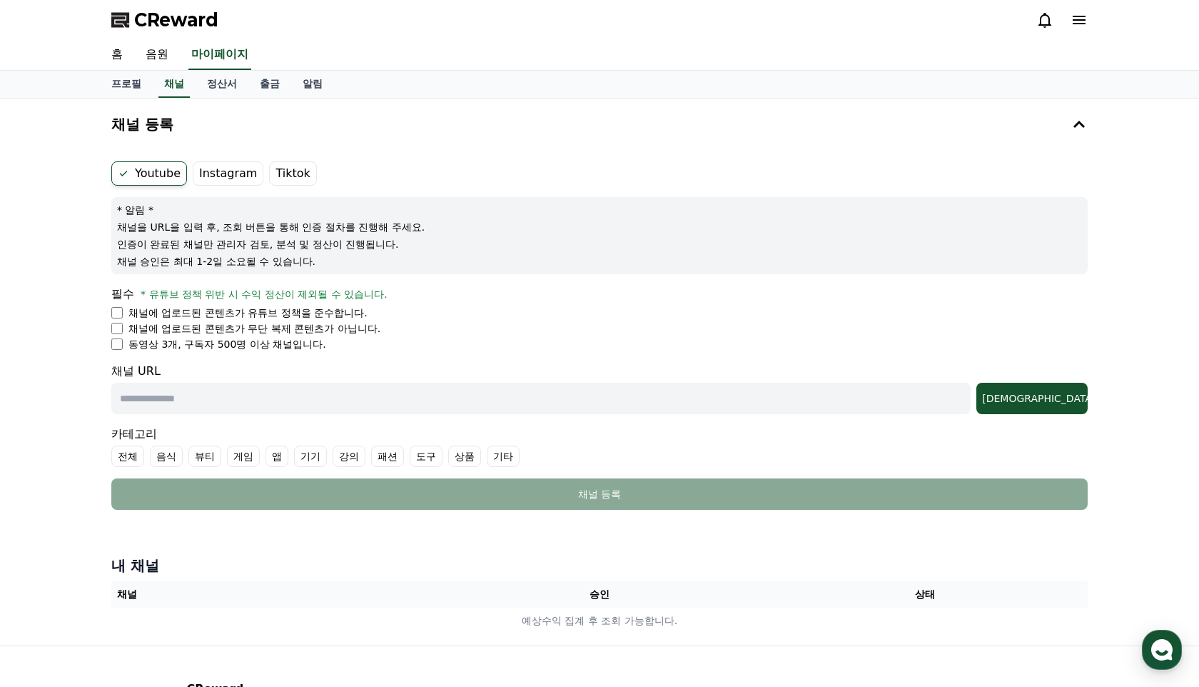
click at [287, 408] on input "text" at bounding box center [540, 398] width 859 height 31
click at [505, 405] on input "text" at bounding box center [540, 398] width 859 height 31
paste input "**********"
click at [276, 173] on label "Tiktok" at bounding box center [292, 173] width 47 height 24
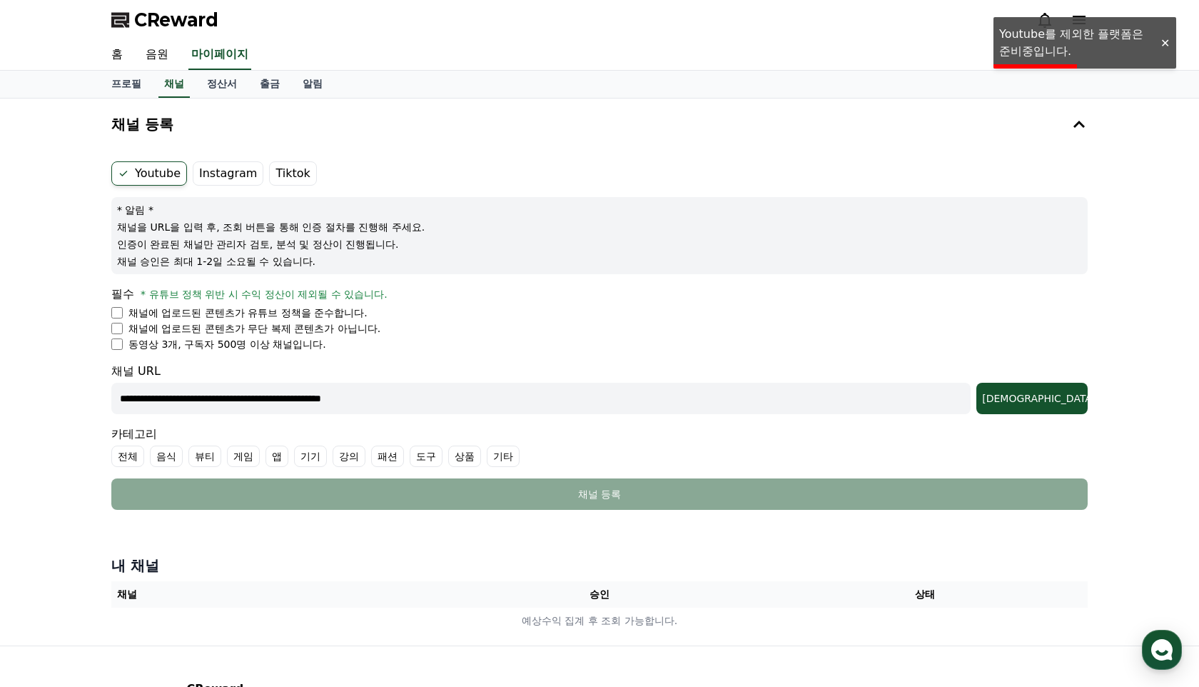
click at [237, 183] on label "Instagram" at bounding box center [228, 173] width 71 height 24
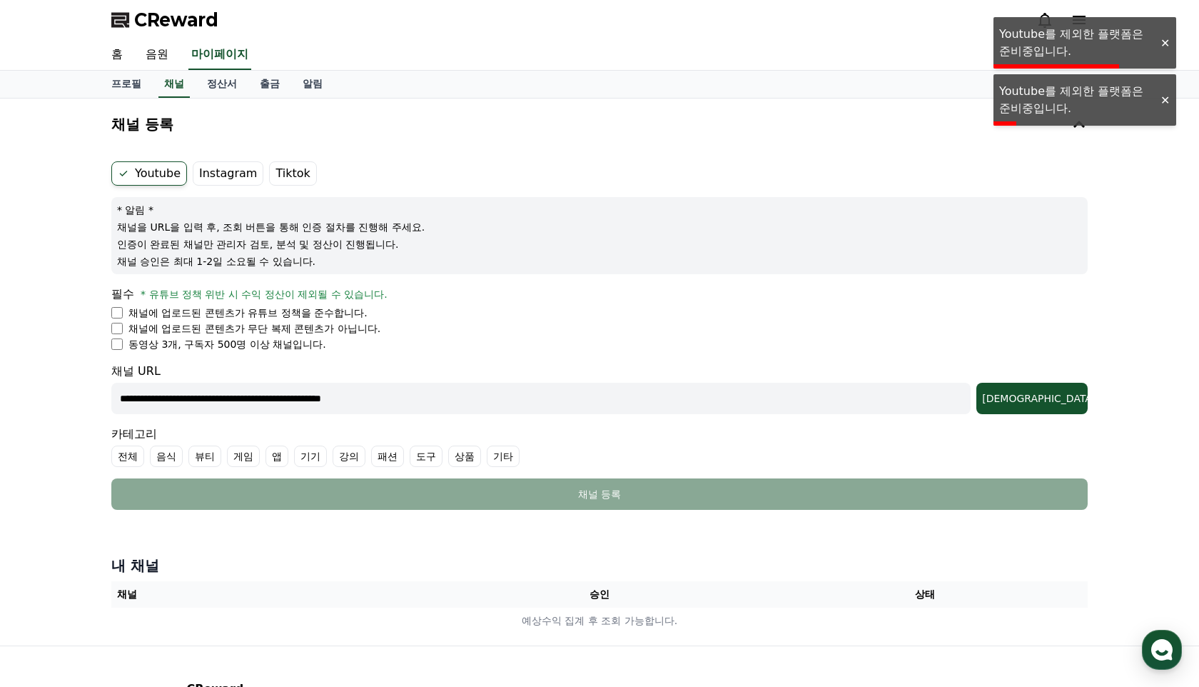
click at [233, 181] on label "Instagram" at bounding box center [228, 173] width 71 height 24
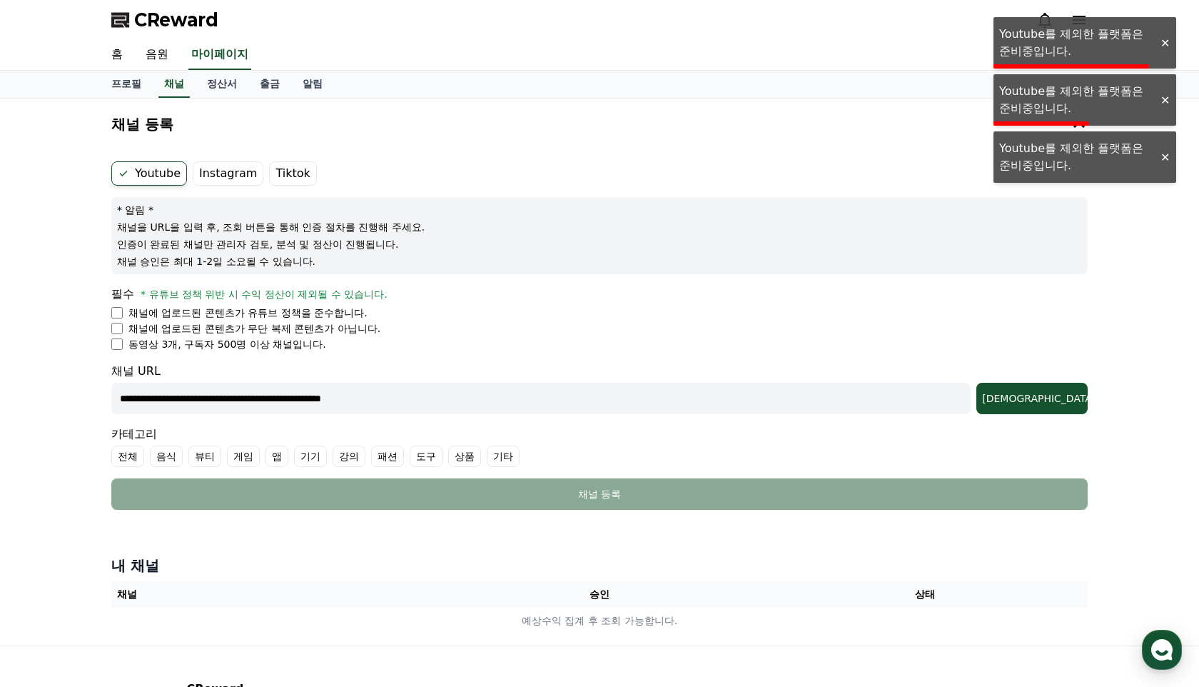
click at [284, 175] on label "Tiktok" at bounding box center [292, 173] width 47 height 24
click at [1165, 156] on div at bounding box center [1164, 158] width 23 height 14
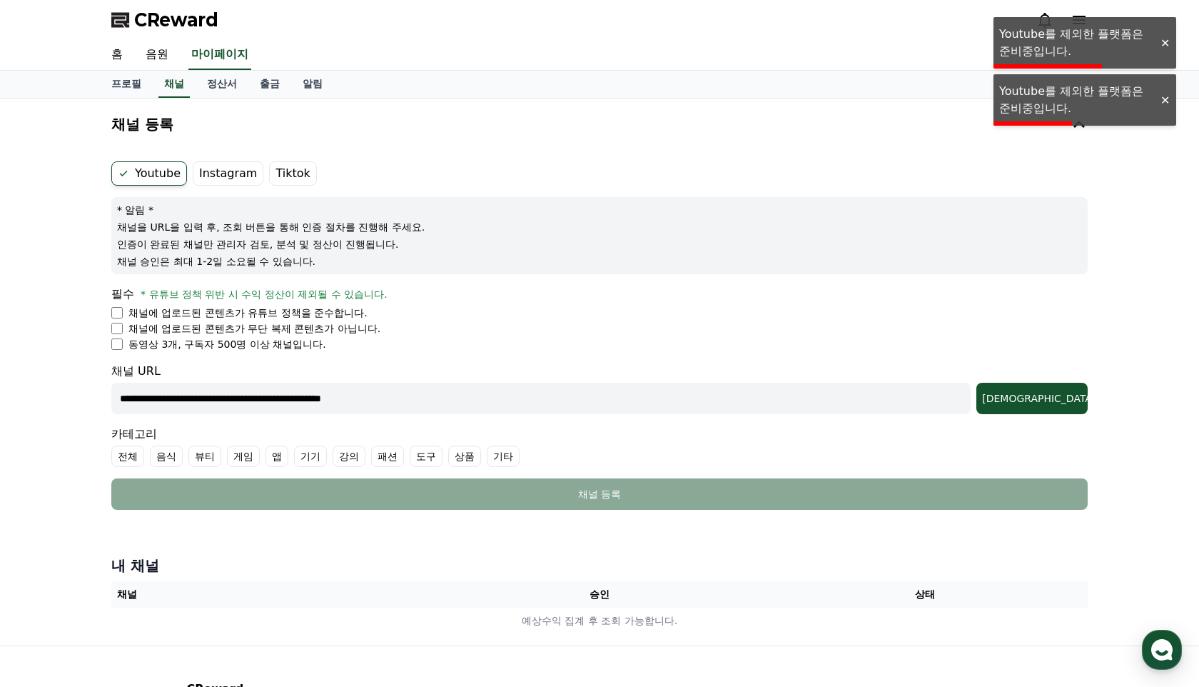
click at [1162, 110] on div "**********" at bounding box center [599, 371] width 1199 height 547
click at [1163, 42] on div at bounding box center [1164, 43] width 23 height 14
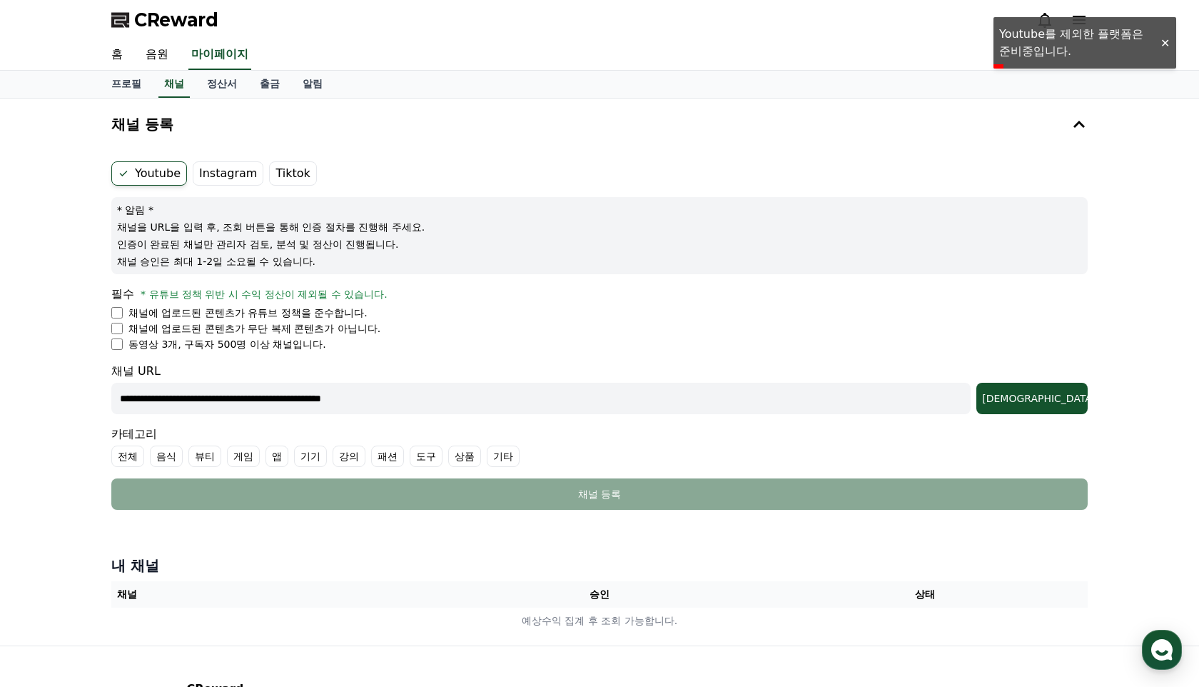
click at [1162, 49] on div at bounding box center [1164, 43] width 23 height 14
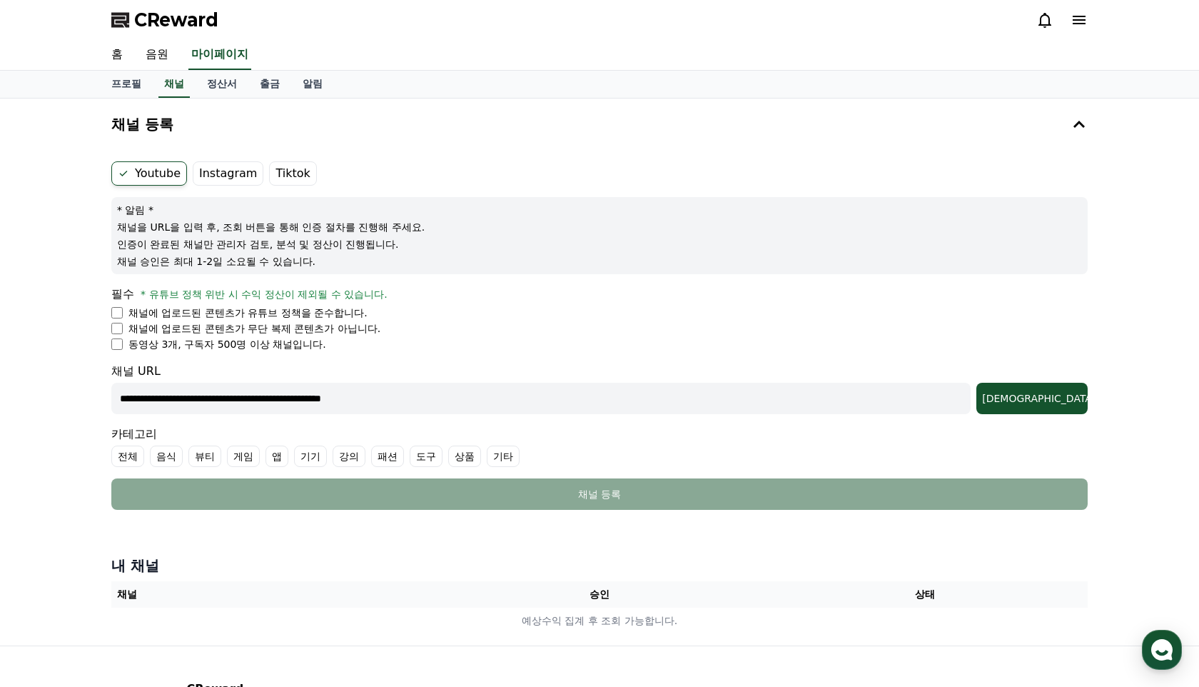
click at [504, 401] on input "**********" at bounding box center [540, 398] width 859 height 31
type input "*"
